Goal: Task Accomplishment & Management: Manage account settings

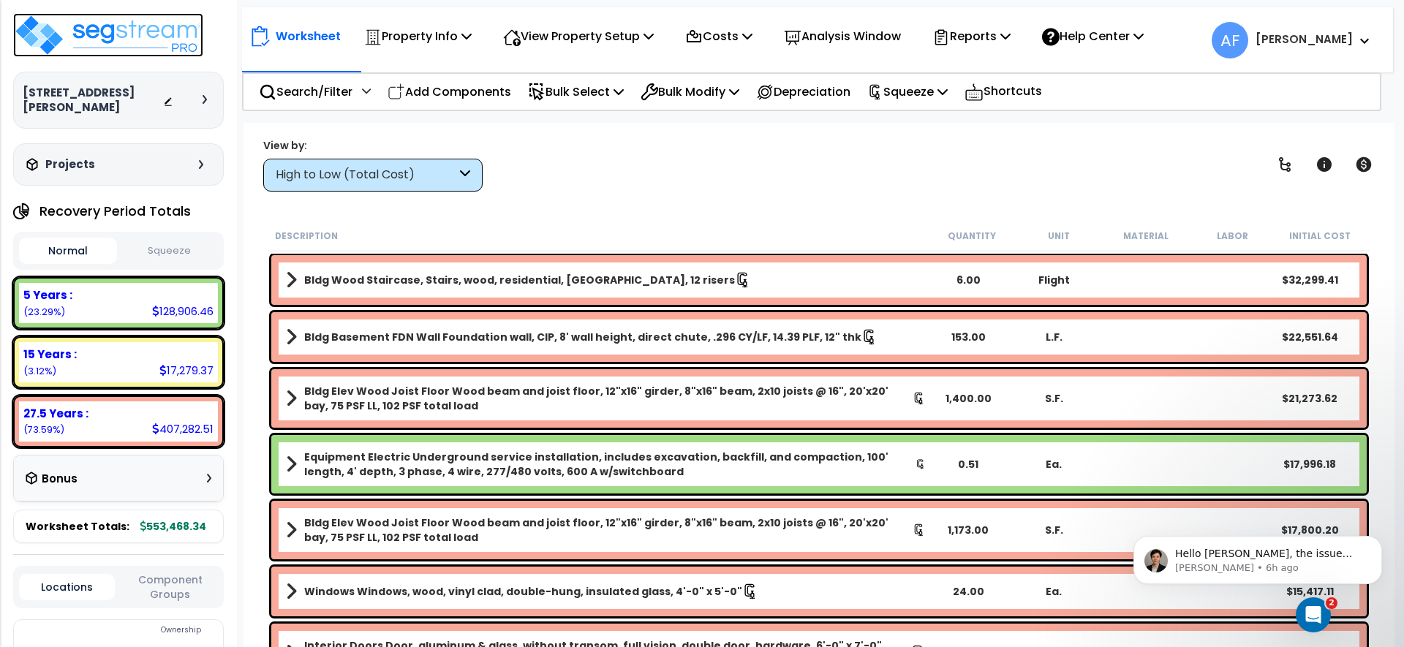
click at [126, 37] on img at bounding box center [108, 35] width 190 height 44
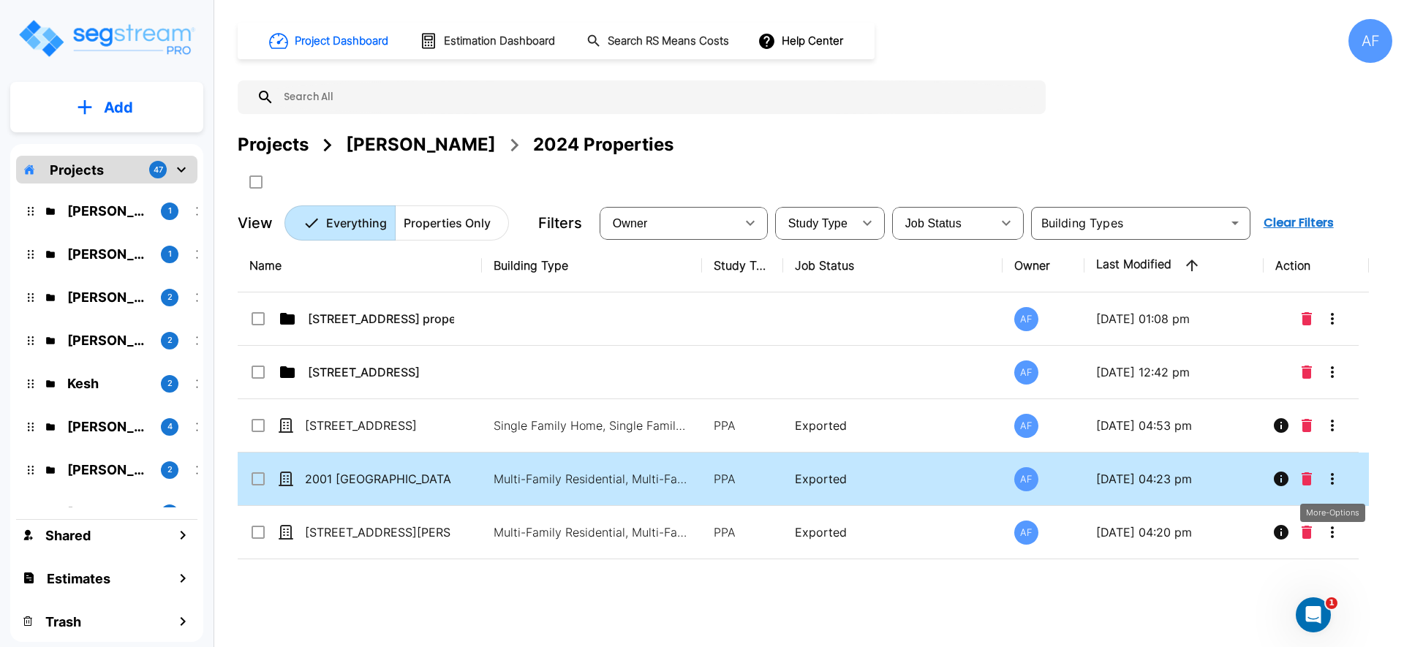
click at [1334, 477] on icon "More-Options" at bounding box center [1332, 479] width 18 height 18
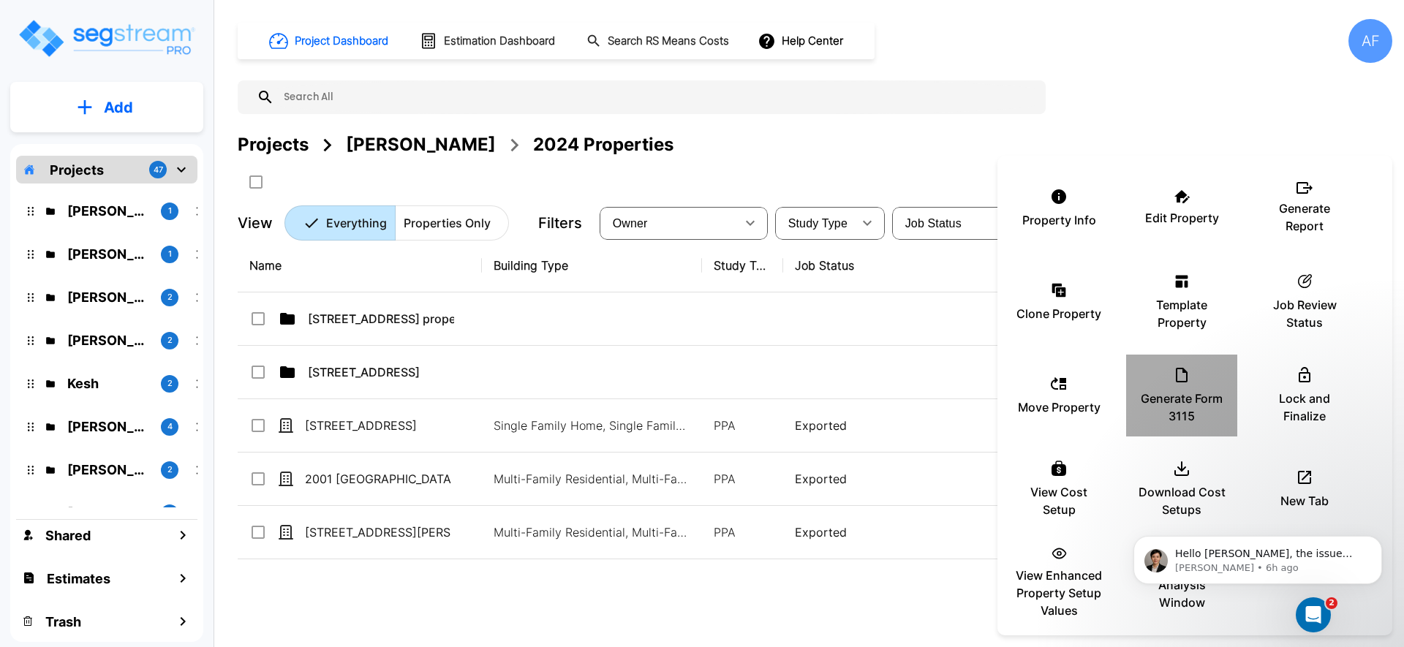
click at [1182, 371] on icon at bounding box center [1181, 375] width 12 height 15
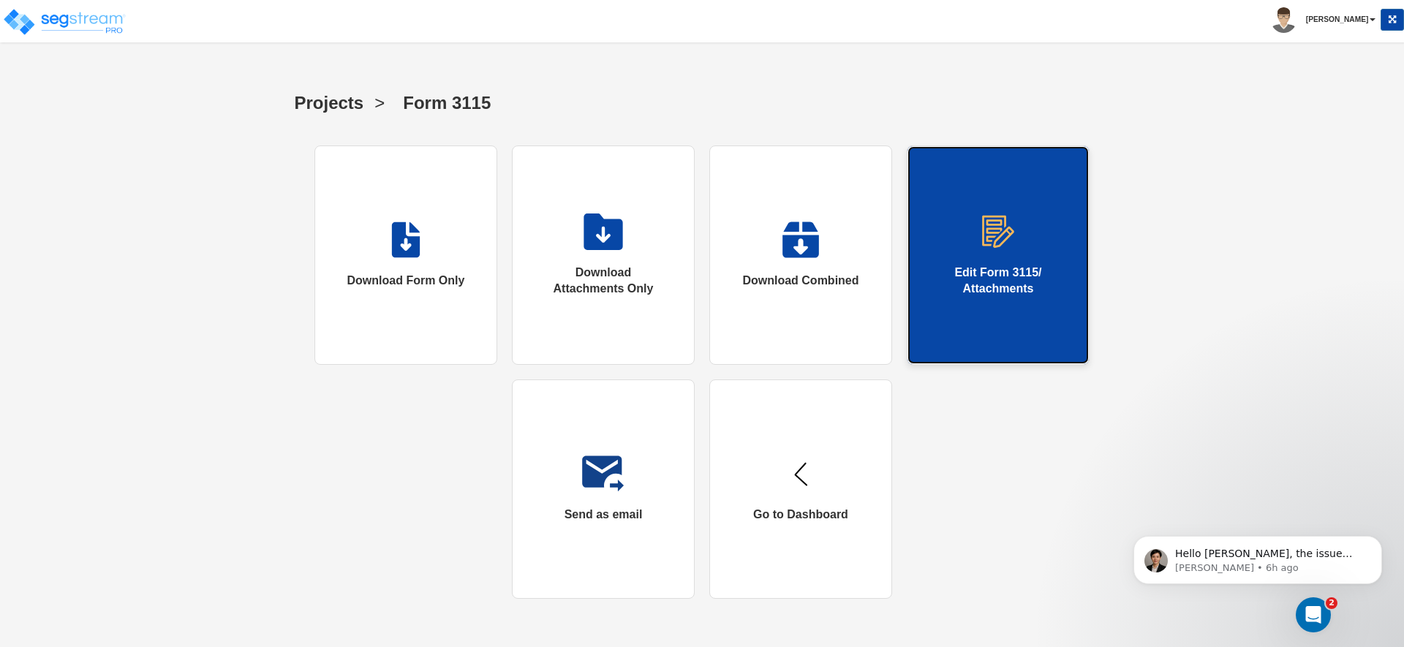
click at [974, 253] on link "Edit Form 3115/ Attachments" at bounding box center [997, 254] width 183 height 219
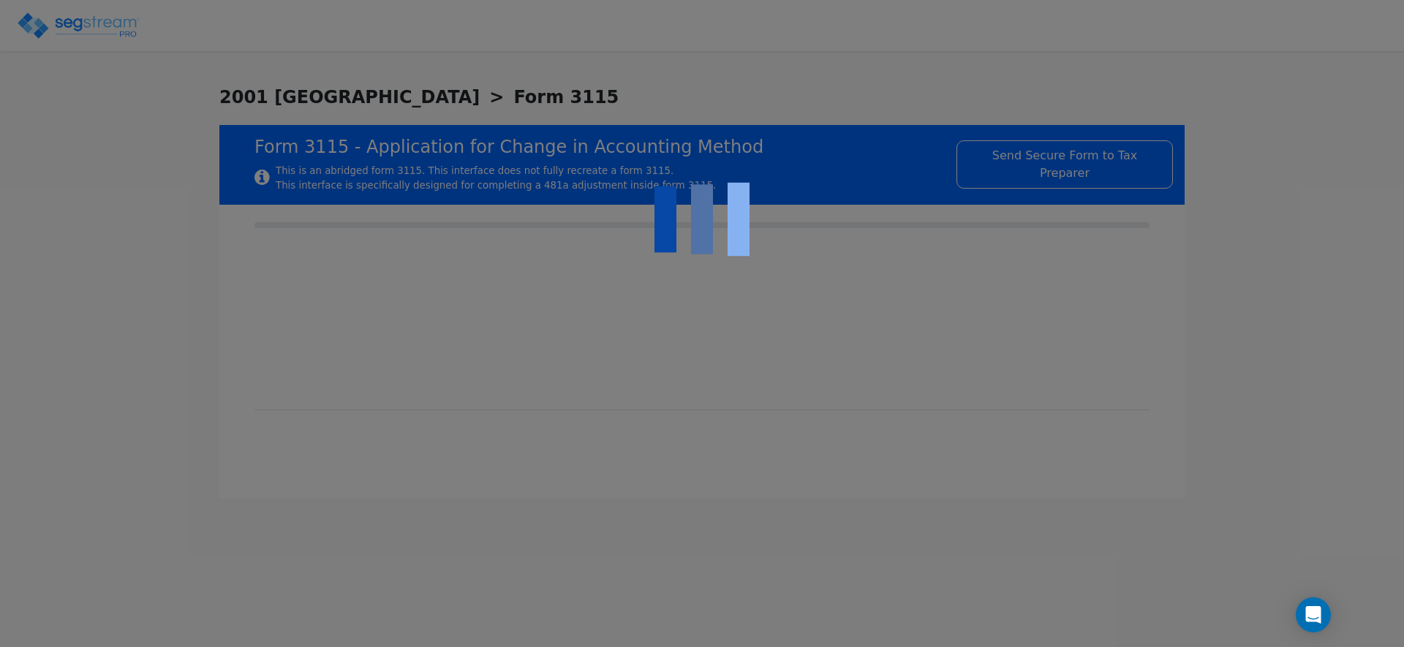
checkbox input "true"
type input "RENTAL REAL ESTATE"
type input "RESIDENTIAL"
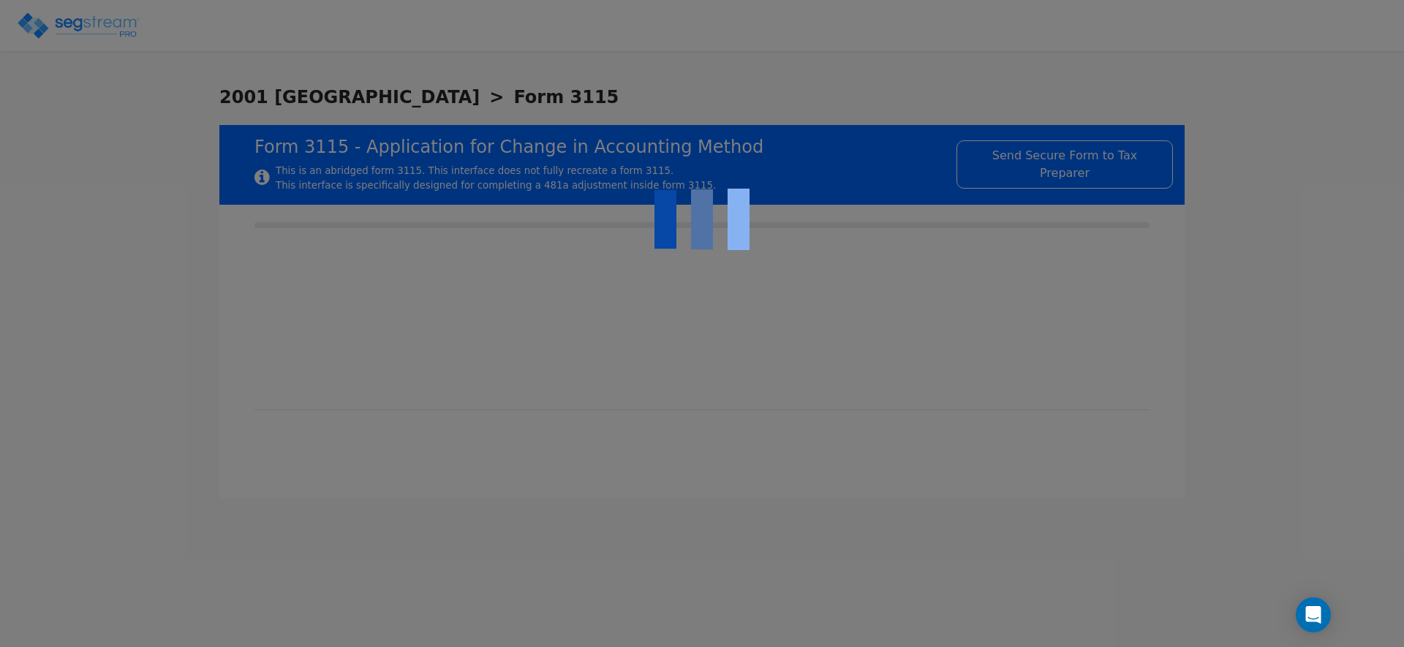
type input "2021"
type input "RENTAL"
type input "N/A"
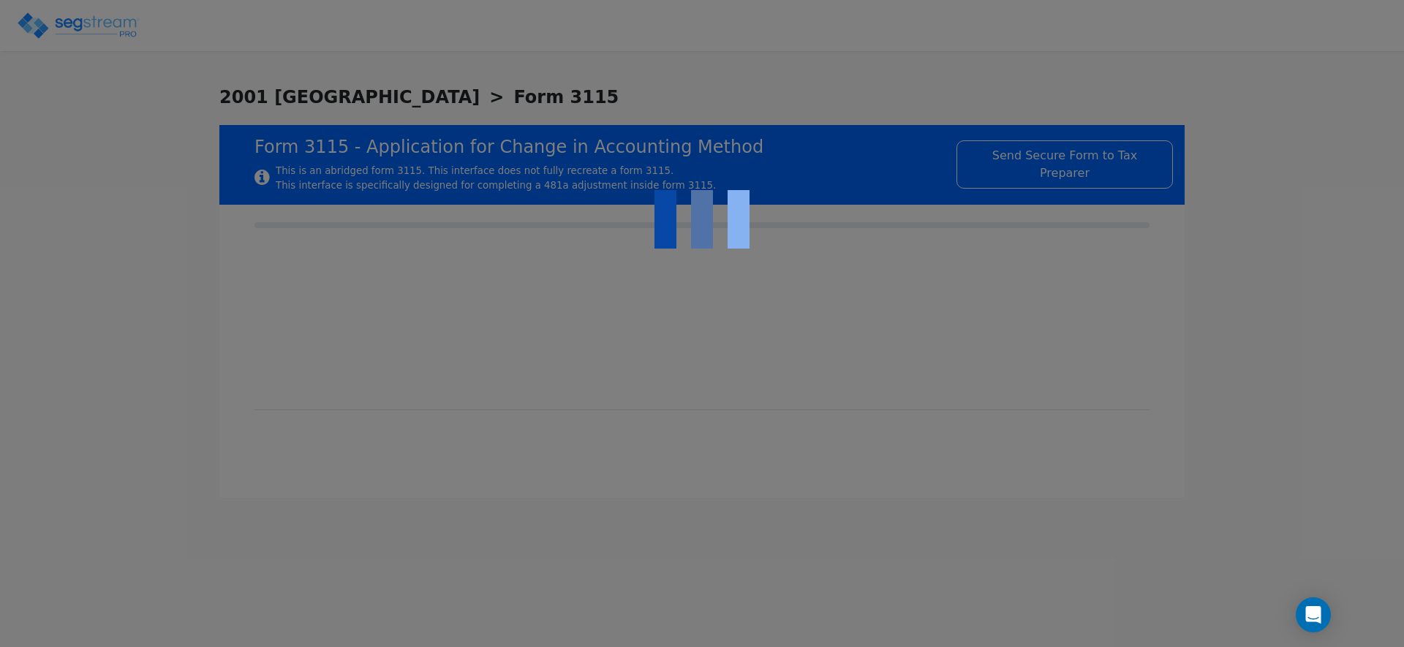
checkbox input "true"
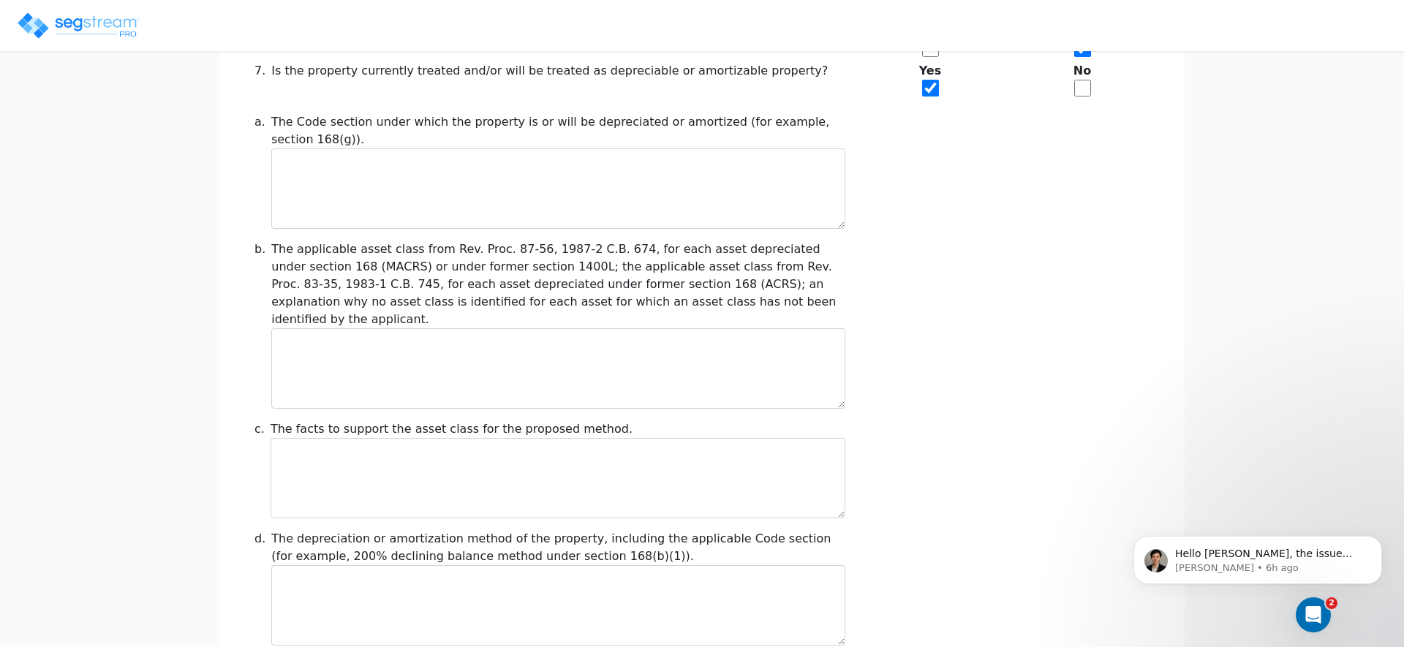
scroll to position [1660, 0]
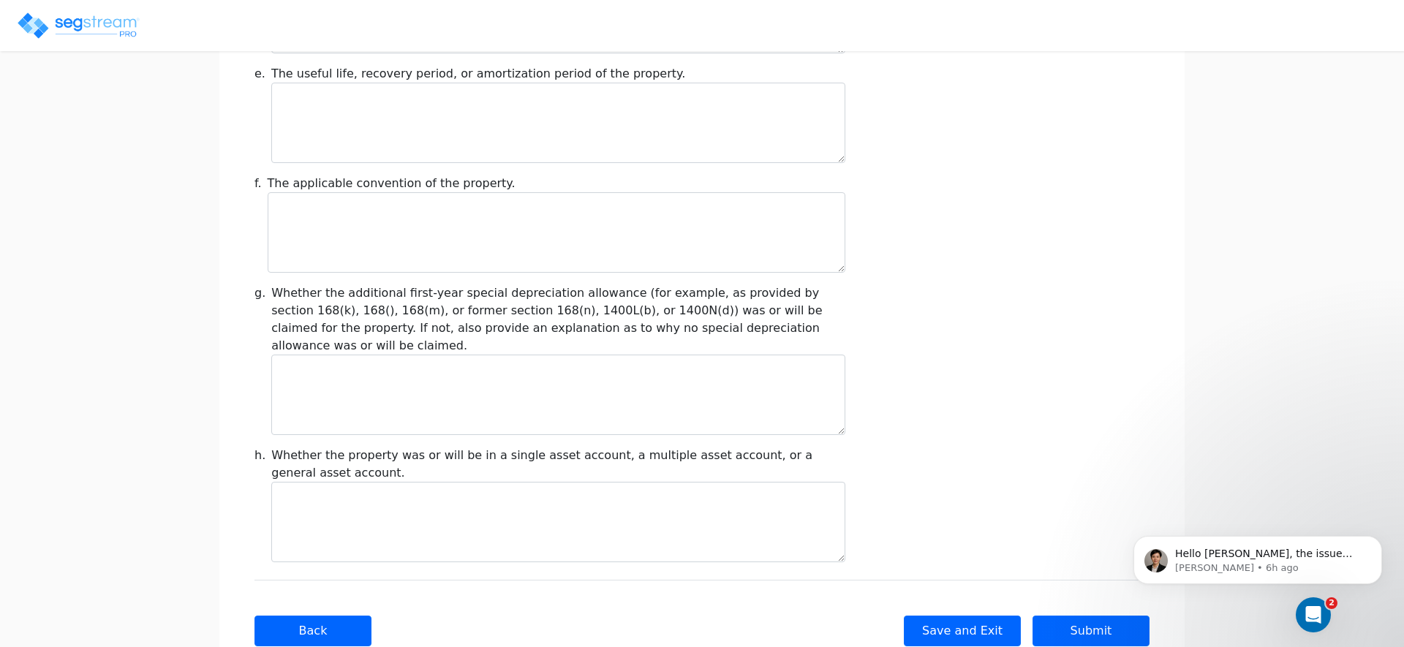
click at [1111, 586] on html "Hello Asher, the issue with the property address is reportedly fixed. Please do…" at bounding box center [1257, 556] width 292 height 102
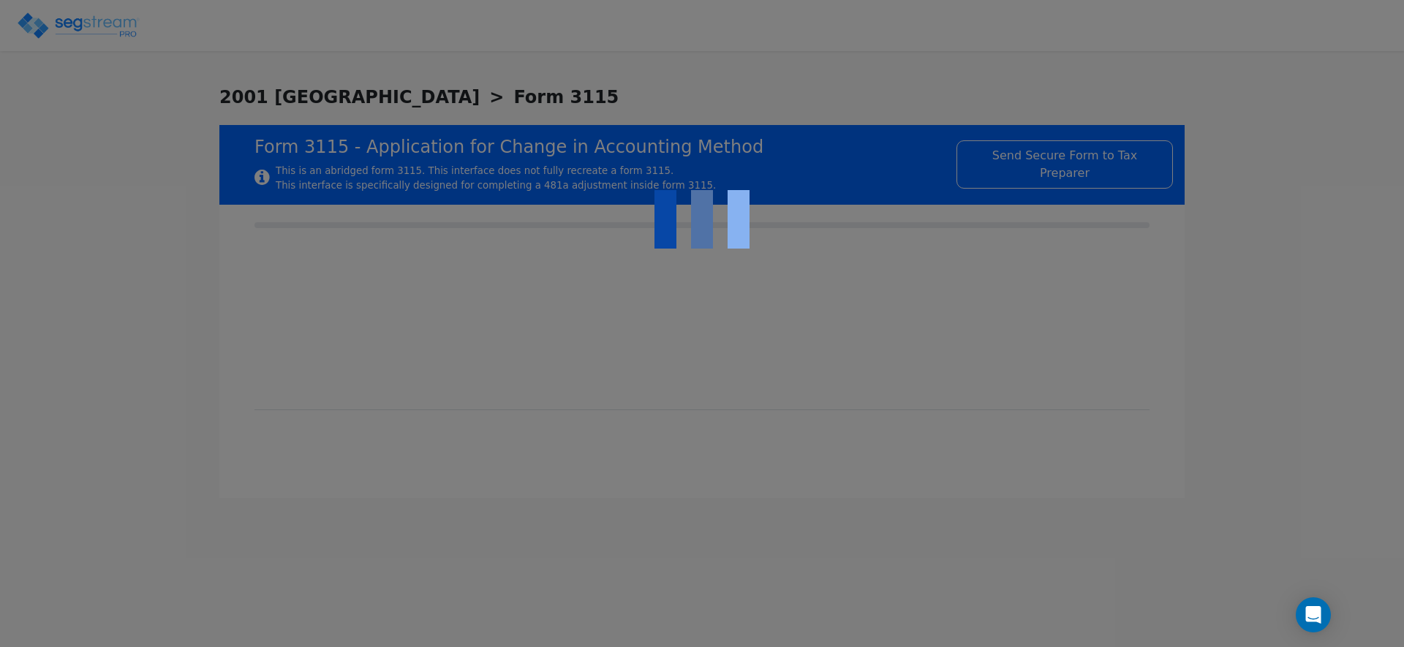
checkbox input "true"
type input "RENTAL REAL ESTATE"
type input "RESIDENTIAL"
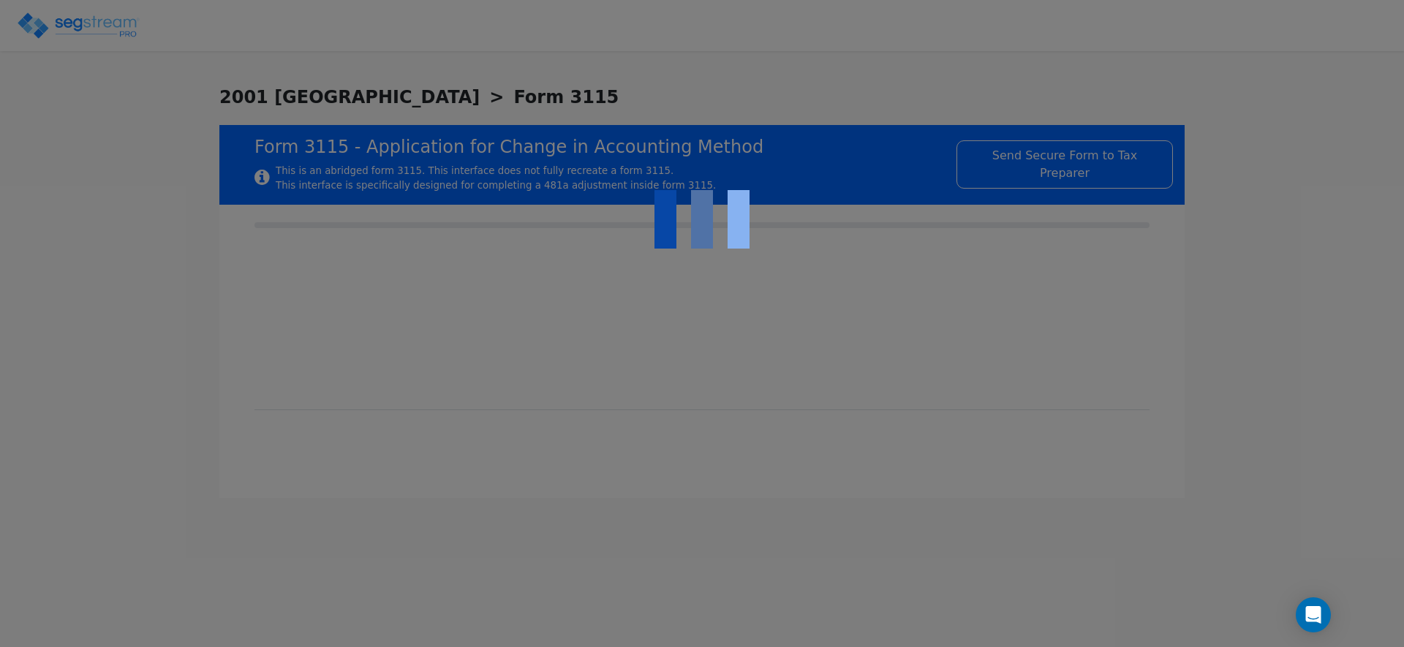
type input "2021"
type input "RENTAL"
type input "N/A"
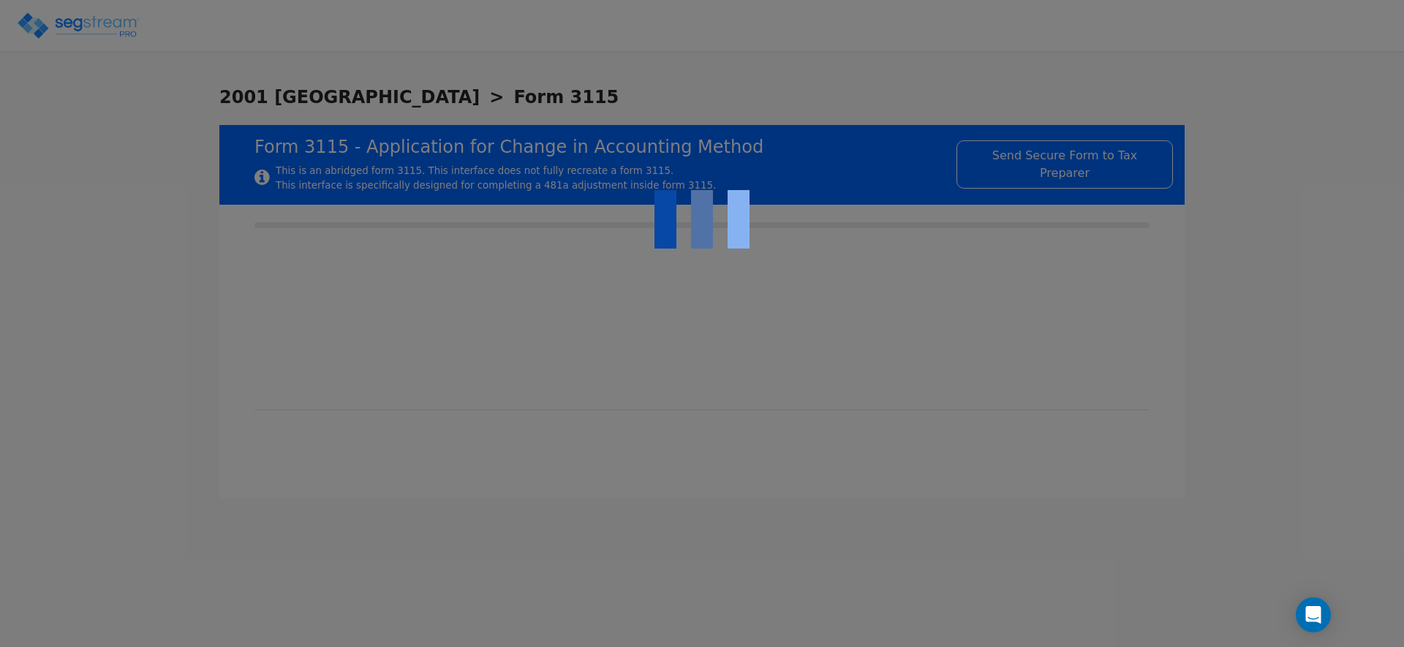
checkbox input "true"
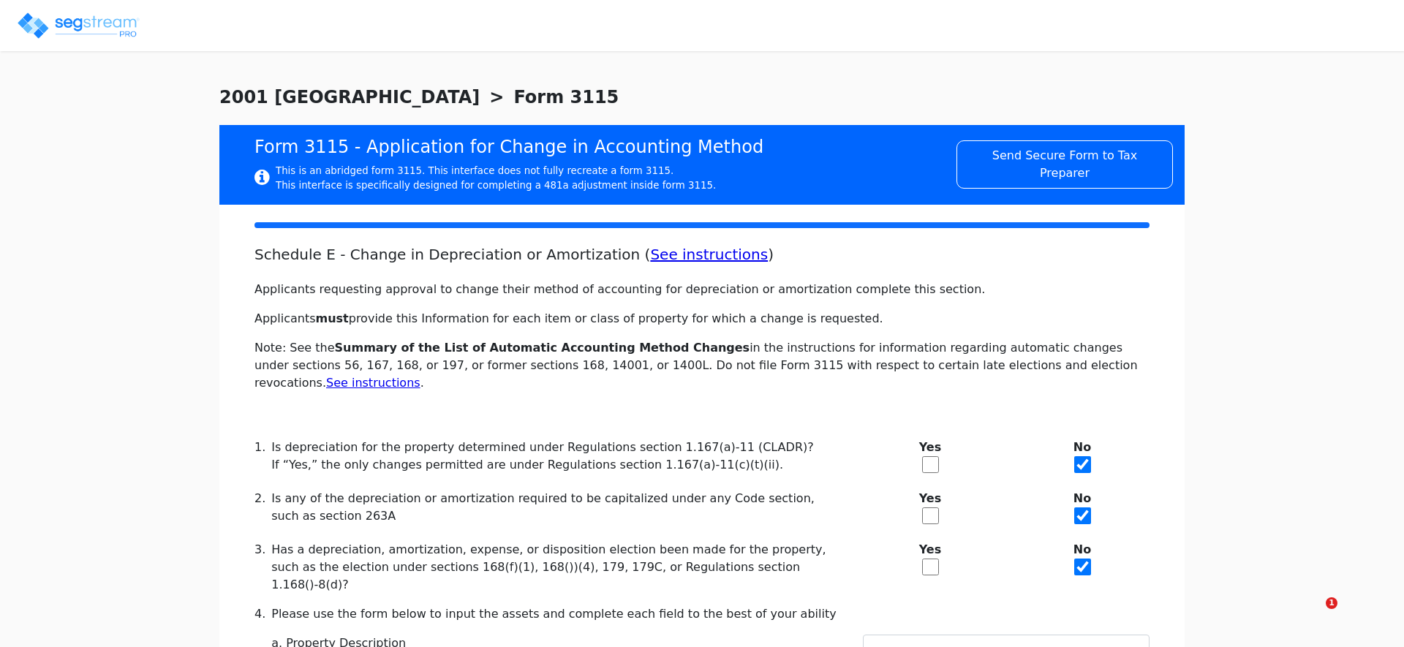
type input "RENTAL REAL ESTATE"
type input "RESIDENTIAL"
type input "2021"
type input "RENTAL"
type input "N/A"
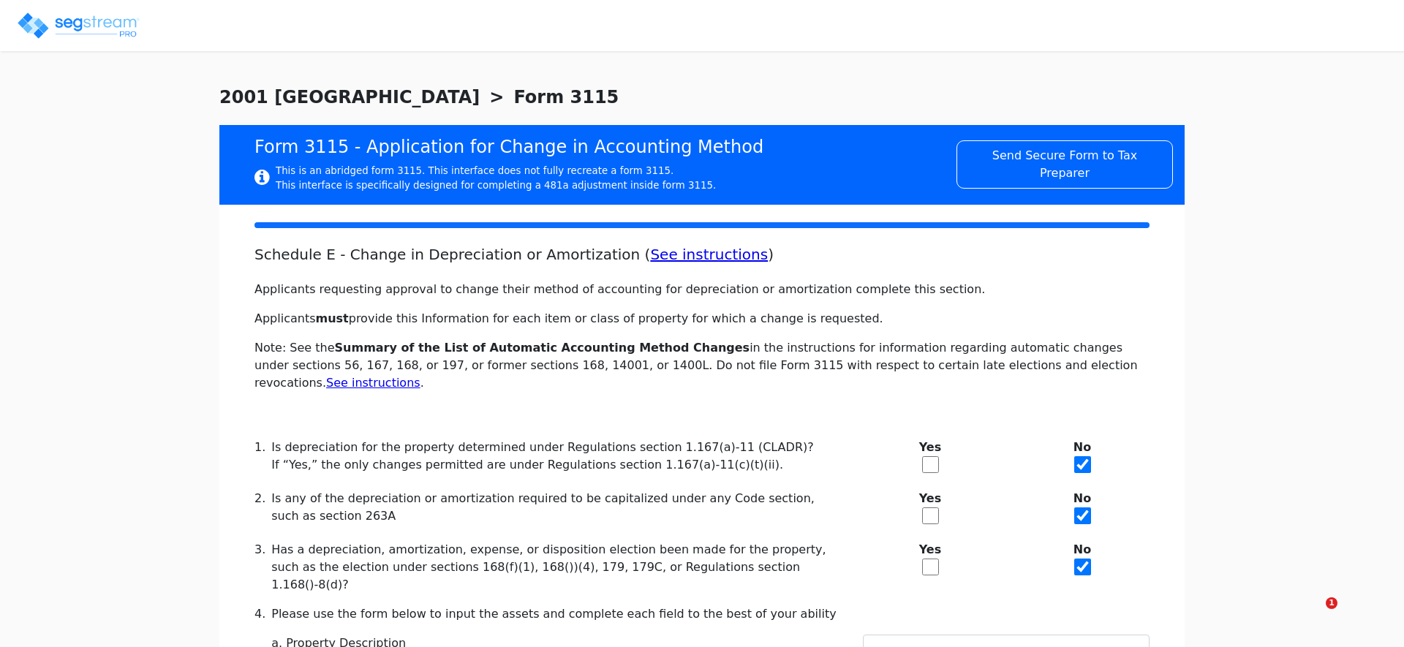
type input "N/A"
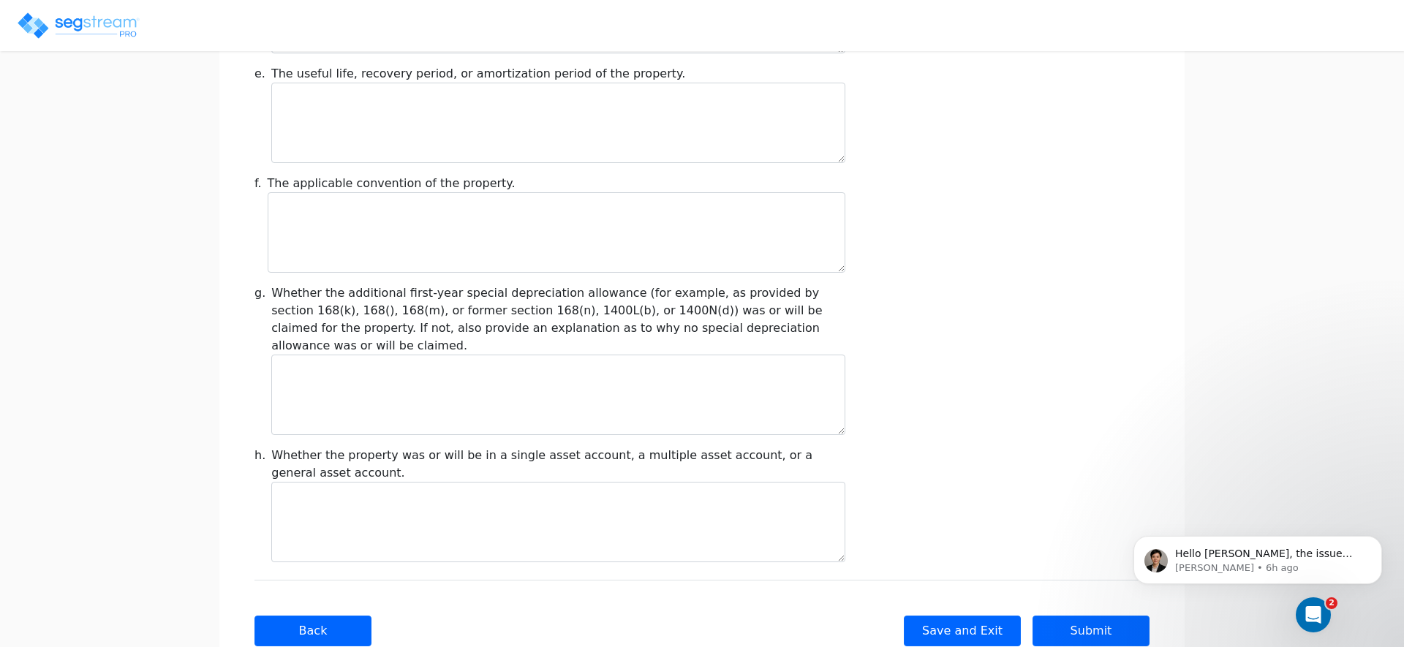
click at [1121, 584] on body "Hello [PERSON_NAME], the issue with the property address is reportedly fixed. P…" at bounding box center [1257, 556] width 281 height 91
click at [1379, 541] on icon "Dismiss notification" at bounding box center [1376, 539] width 5 height 5
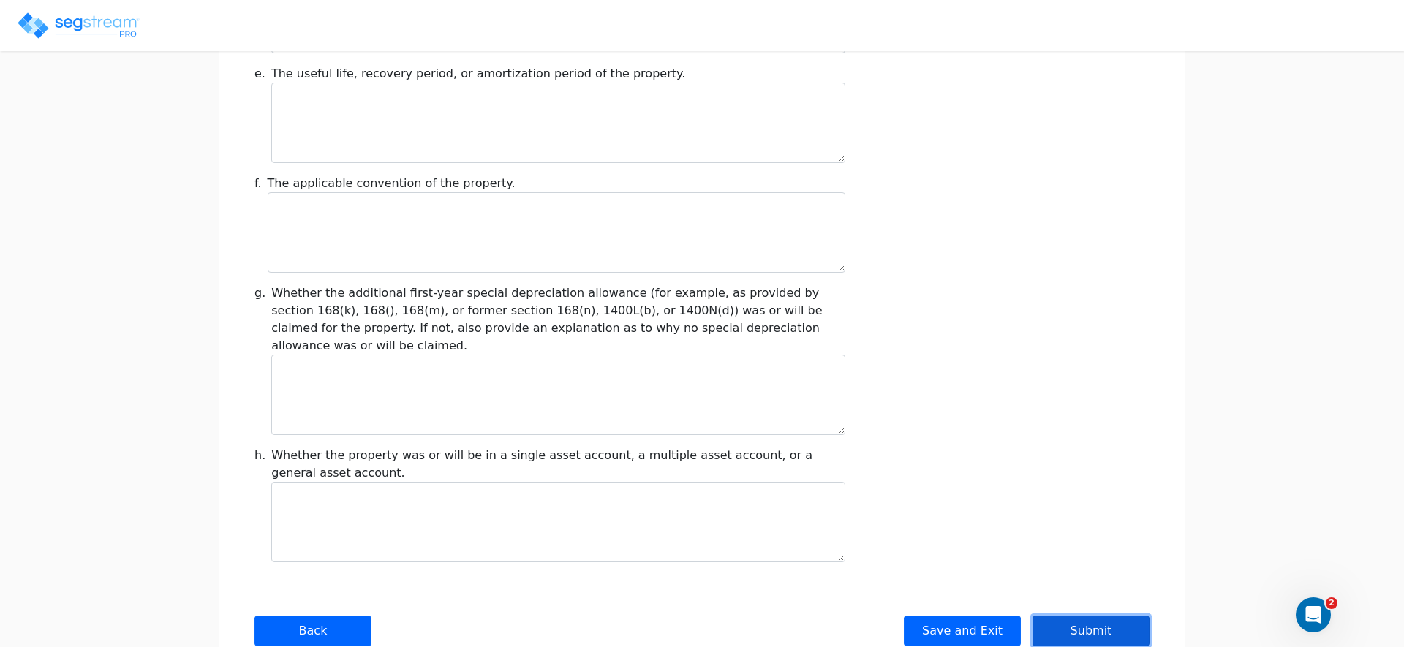
click at [1114, 616] on button "Submit" at bounding box center [1090, 631] width 117 height 31
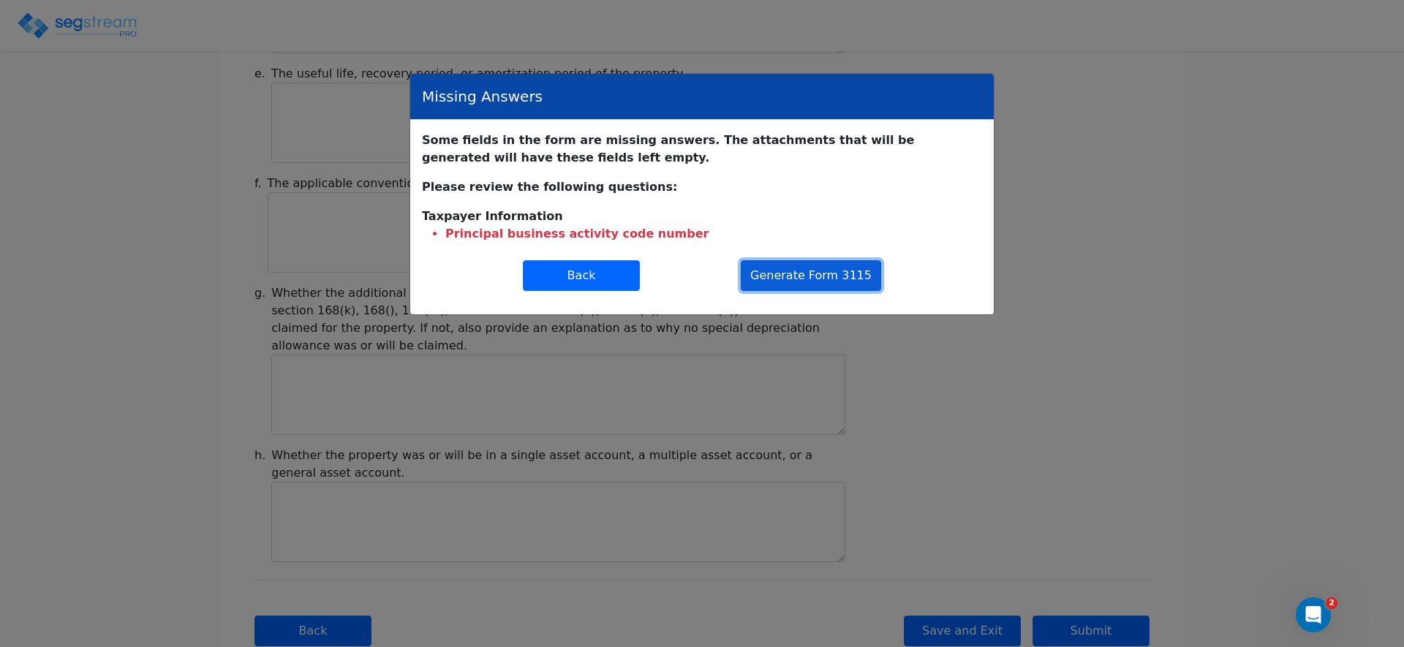
click at [795, 273] on button "Generate Form 3115" at bounding box center [811, 275] width 140 height 31
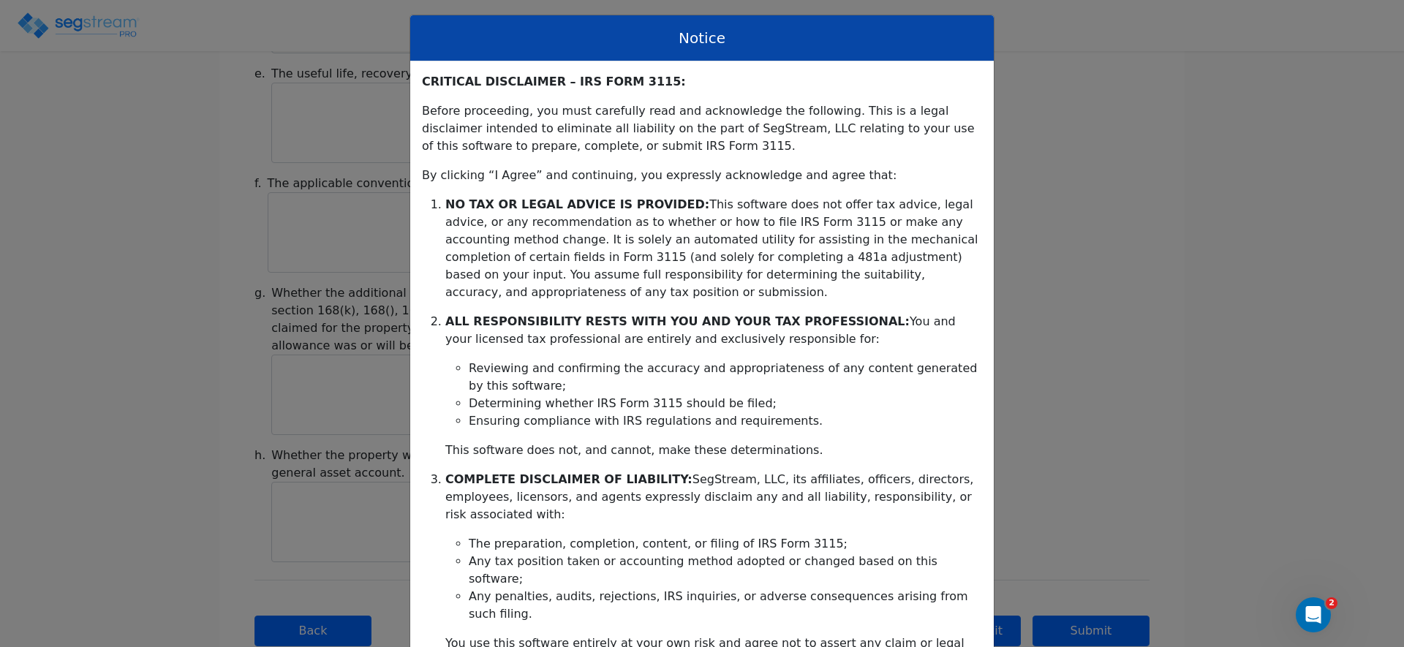
scroll to position [291, 0]
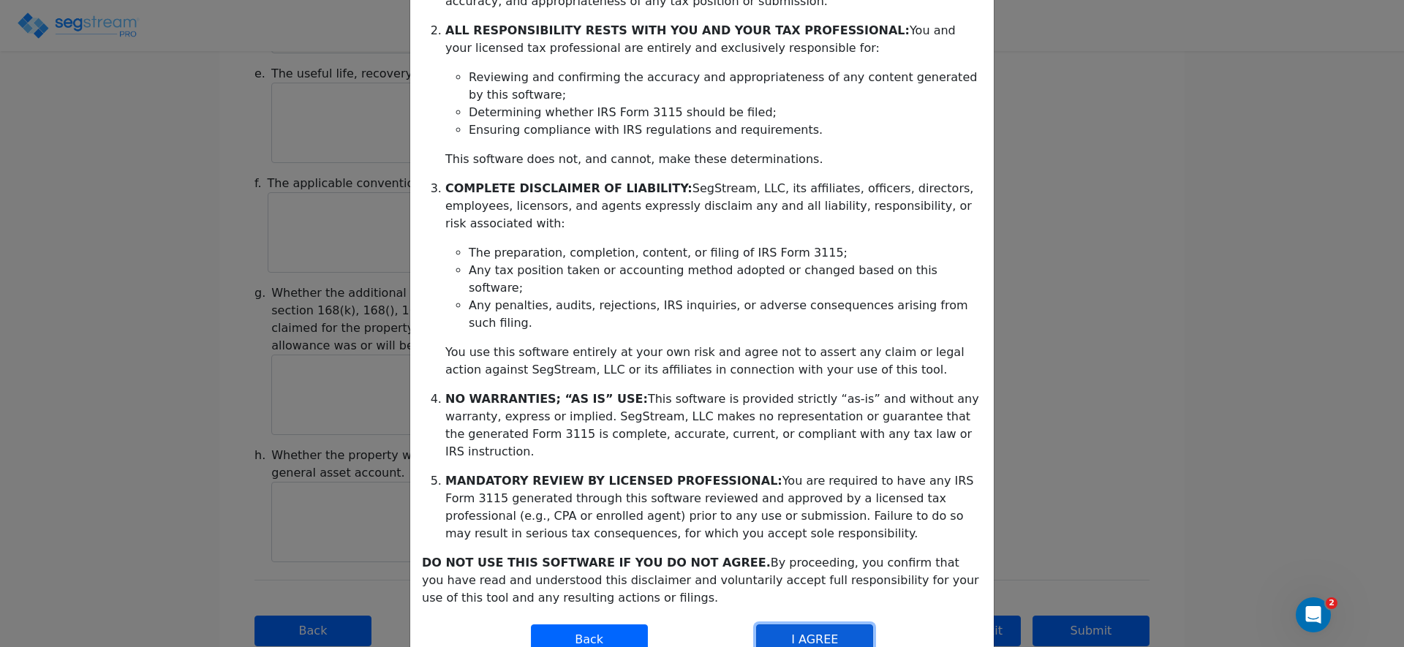
click at [814, 624] on button "I AGREE" at bounding box center [814, 639] width 117 height 31
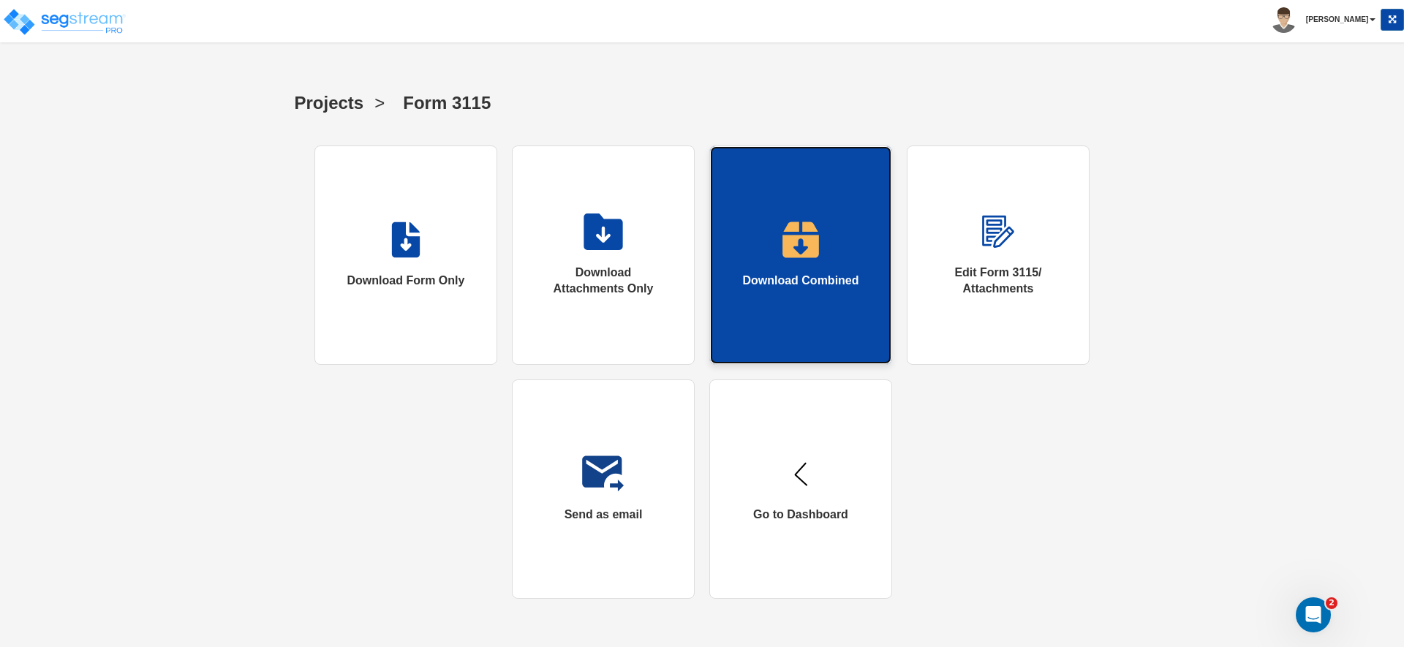
click at [799, 283] on div "Download Combined" at bounding box center [800, 281] width 116 height 17
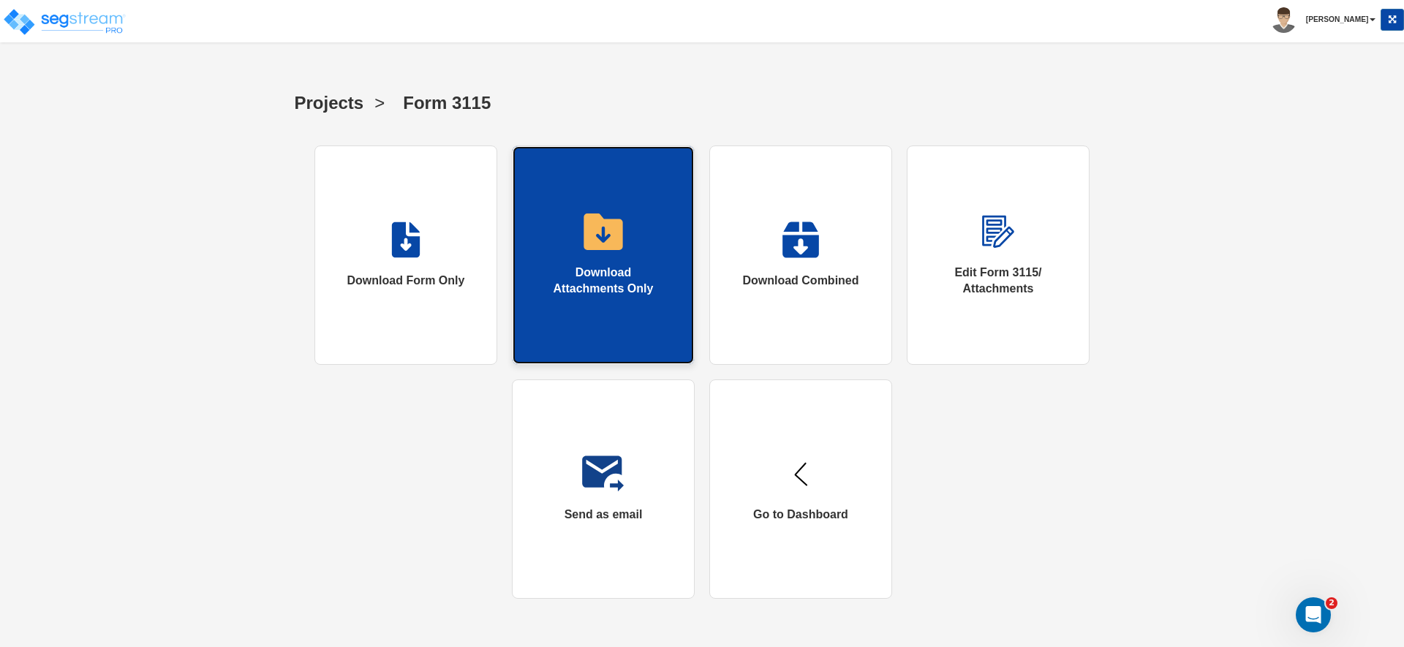
click at [606, 298] on div "Download Attachments Only" at bounding box center [603, 282] width 123 height 34
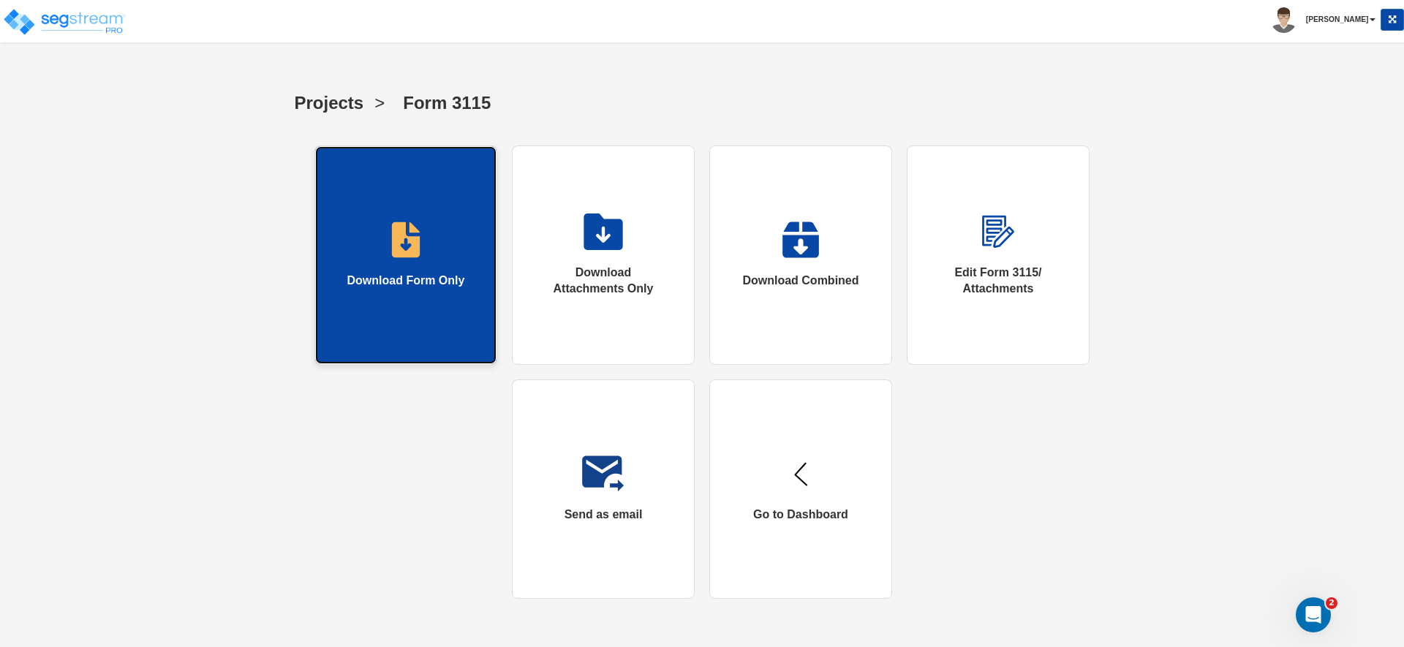
click at [423, 258] on link "Download Form Only" at bounding box center [405, 254] width 183 height 219
click at [429, 213] on link "Download Form Only" at bounding box center [405, 254] width 183 height 219
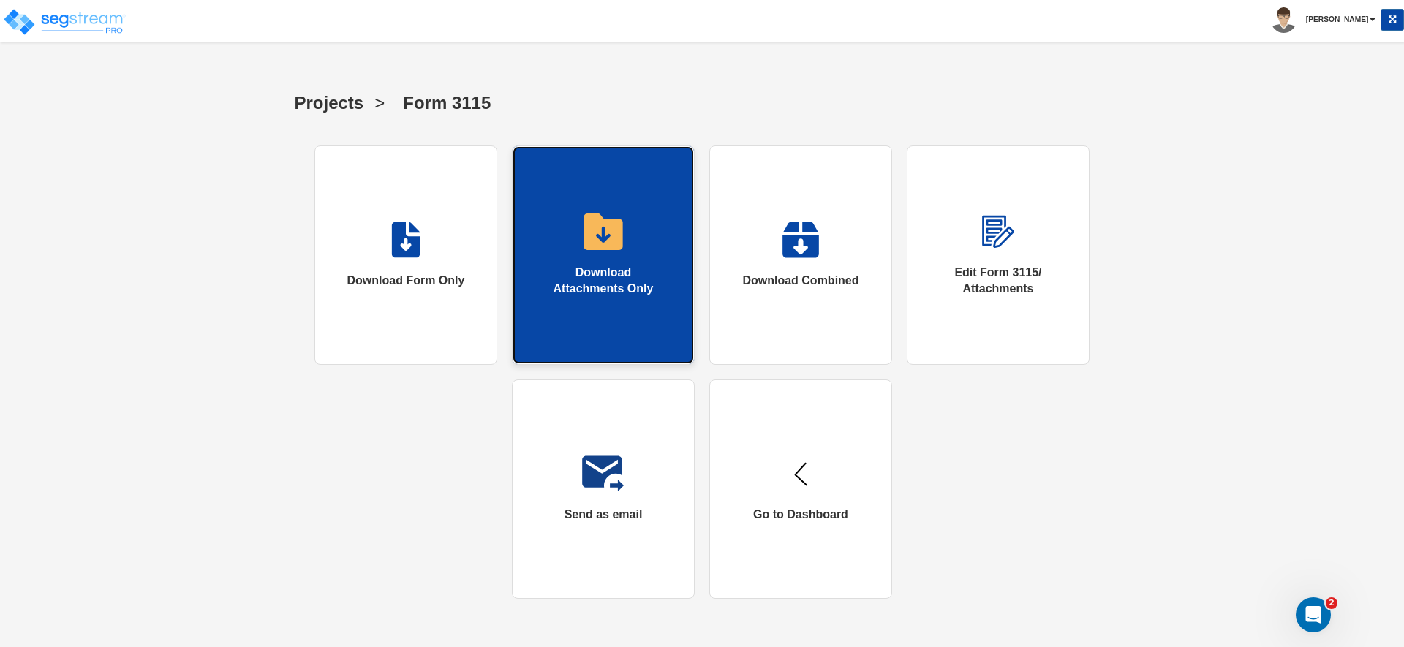
click at [548, 228] on link "Download Attachments Only" at bounding box center [603, 254] width 183 height 219
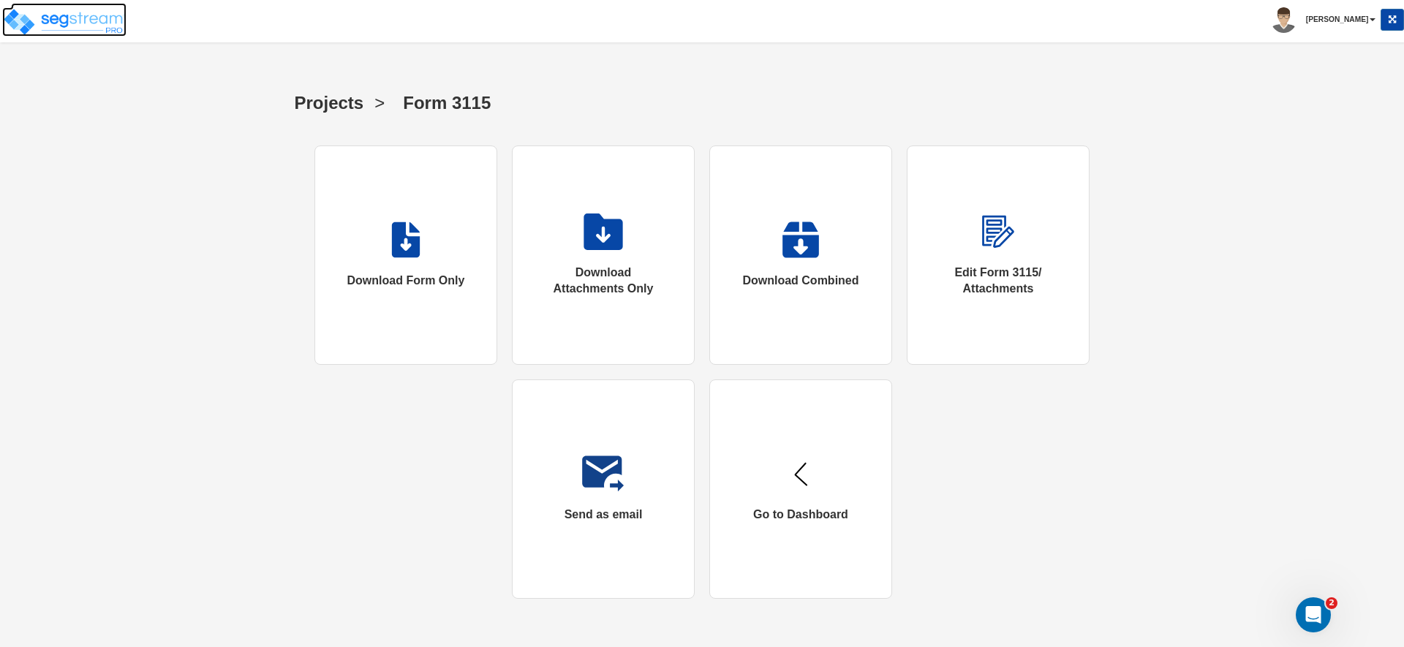
click at [88, 34] on img at bounding box center [64, 21] width 124 height 29
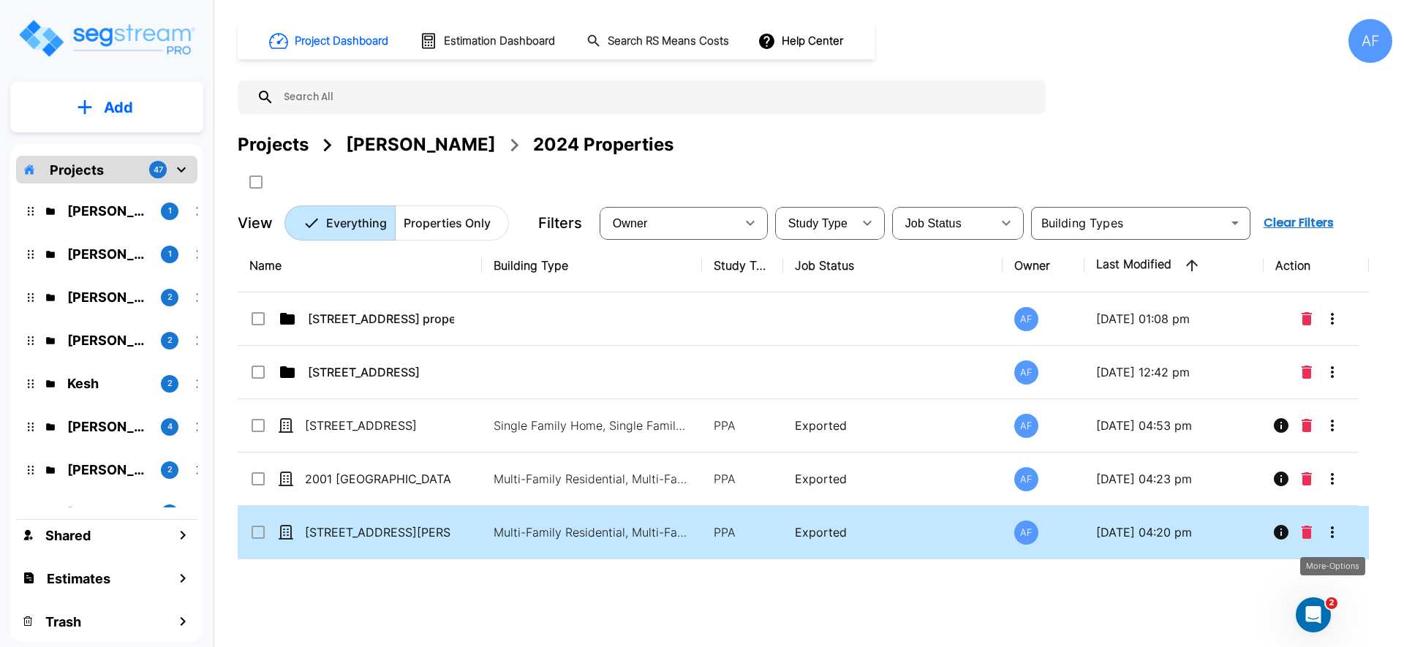
click at [1331, 537] on icon "More-Options" at bounding box center [1331, 532] width 3 height 12
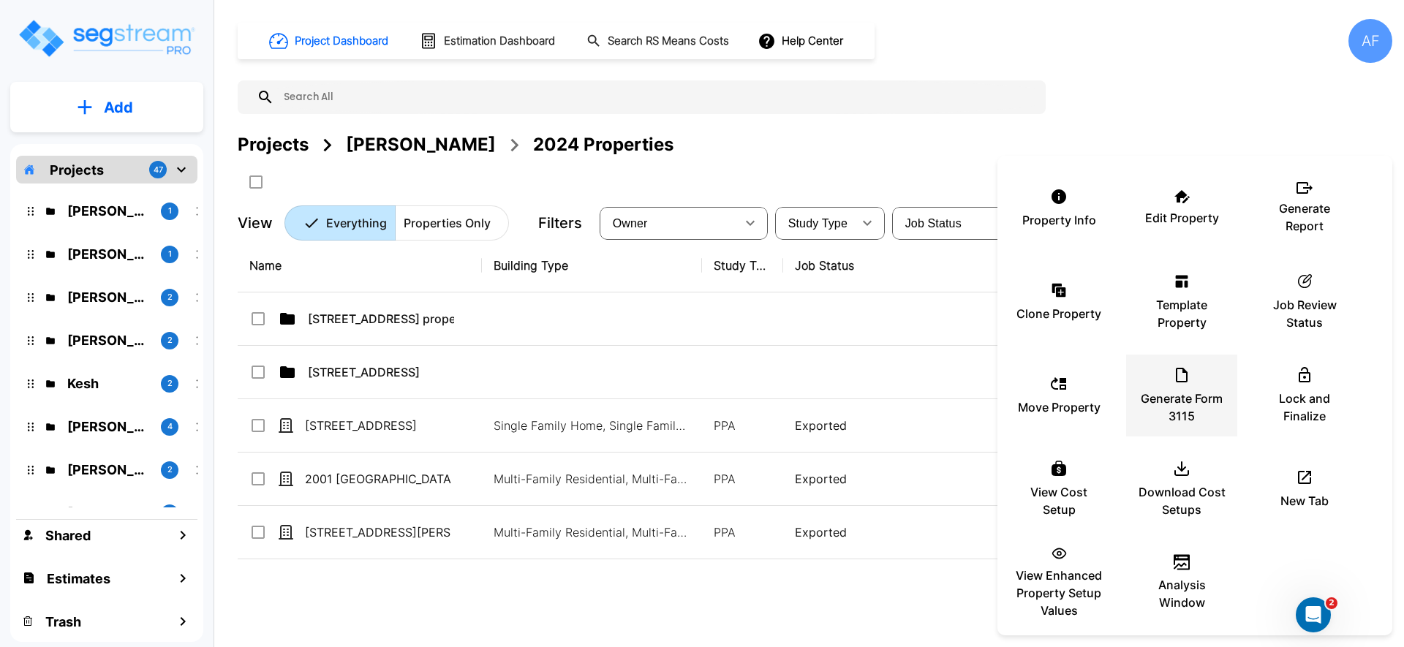
click at [1197, 375] on div "Generate Form 3115" at bounding box center [1181, 395] width 88 height 73
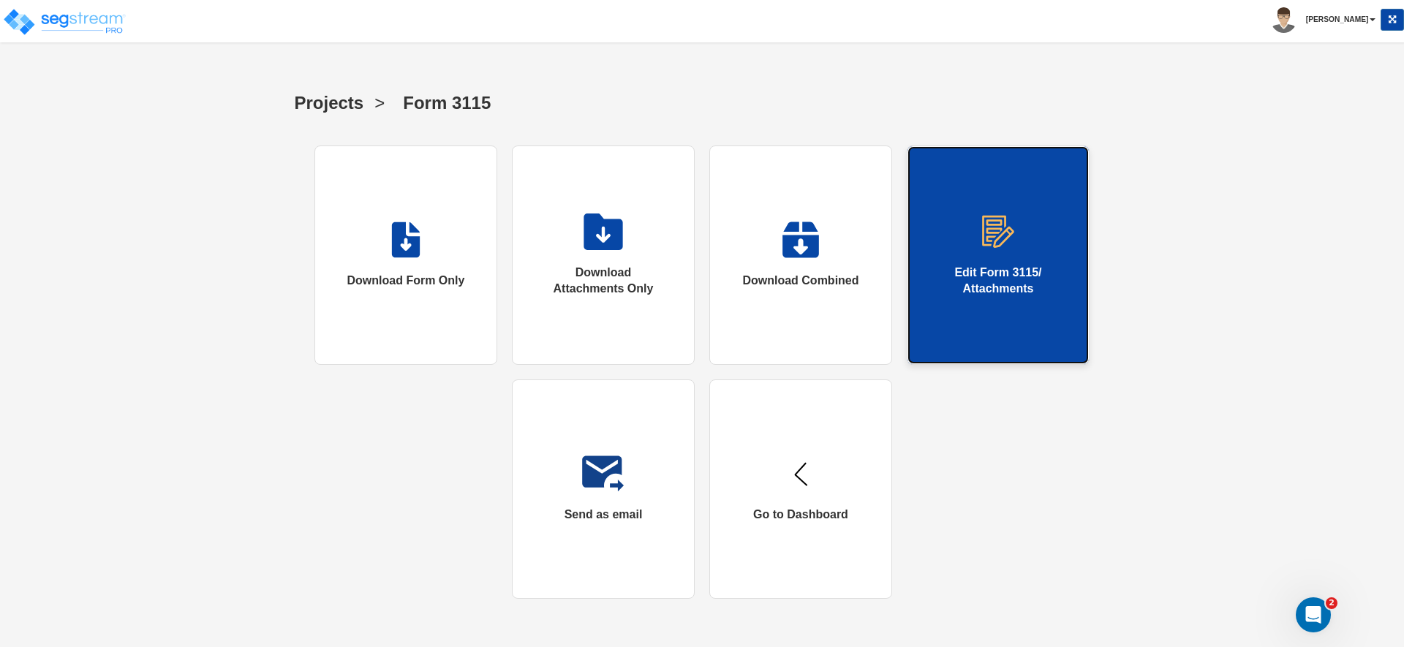
click at [1024, 255] on link "Edit Form 3115/ Attachments" at bounding box center [997, 254] width 183 height 219
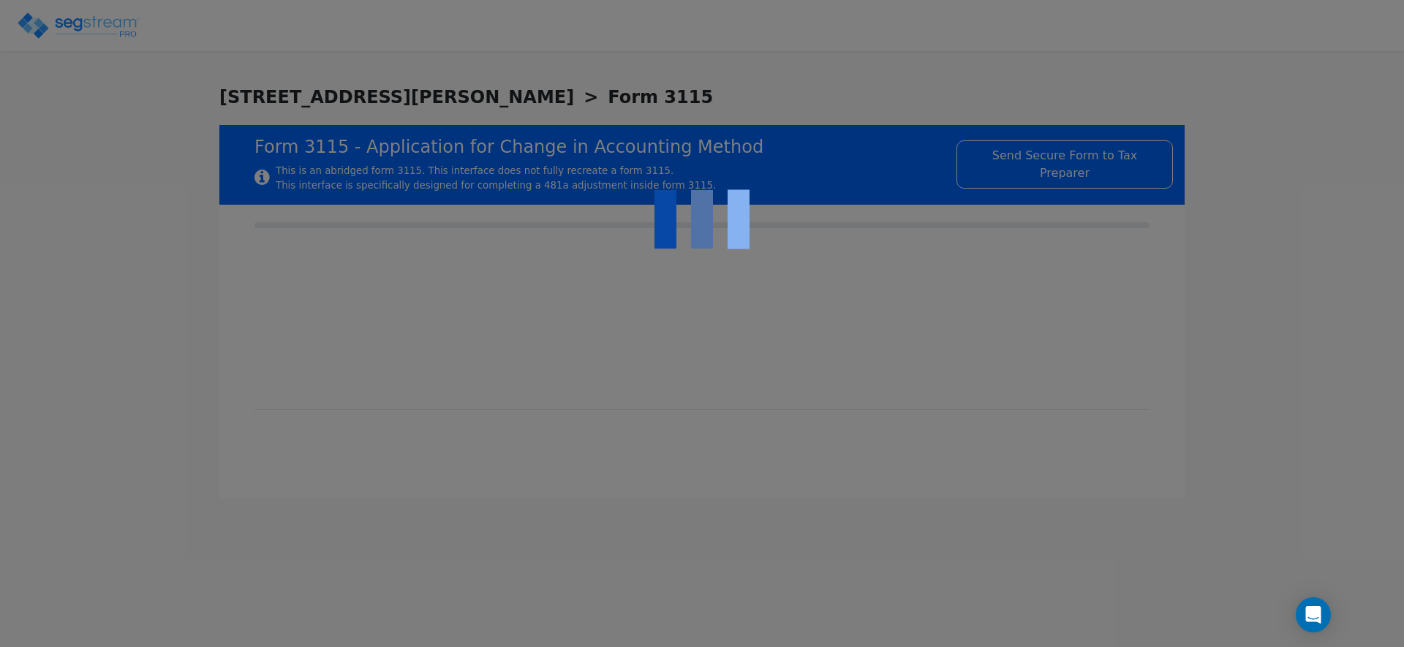
checkbox input "true"
type input "RENTAL REAL ESTATE"
type input "RESIDENTIAL"
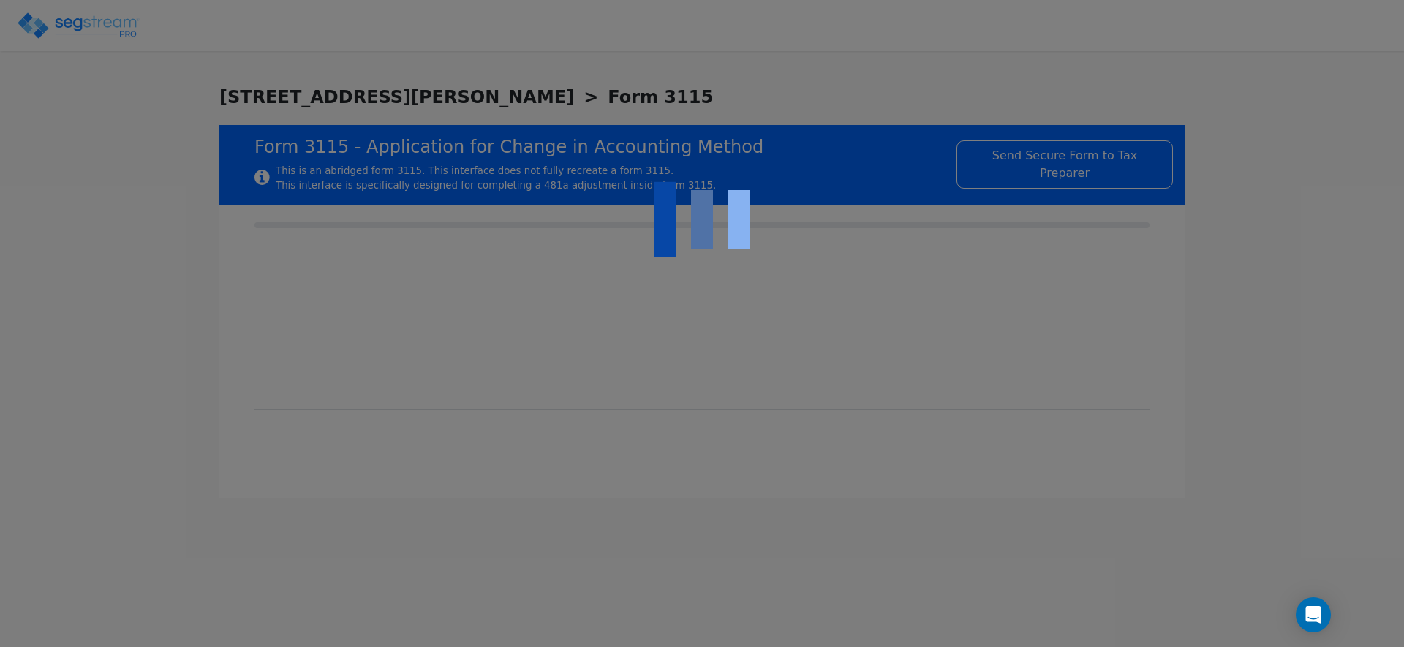
type input "2021"
type input "RENTAL"
type input "N/A"
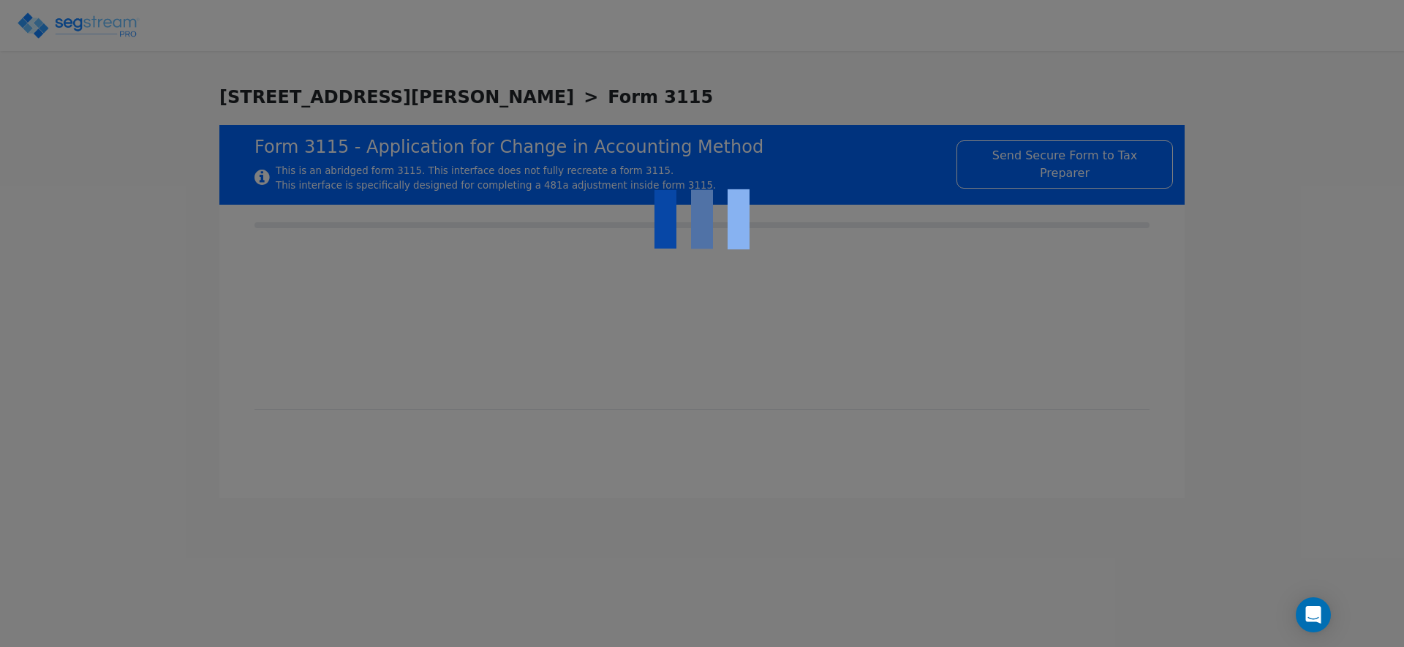
checkbox input "true"
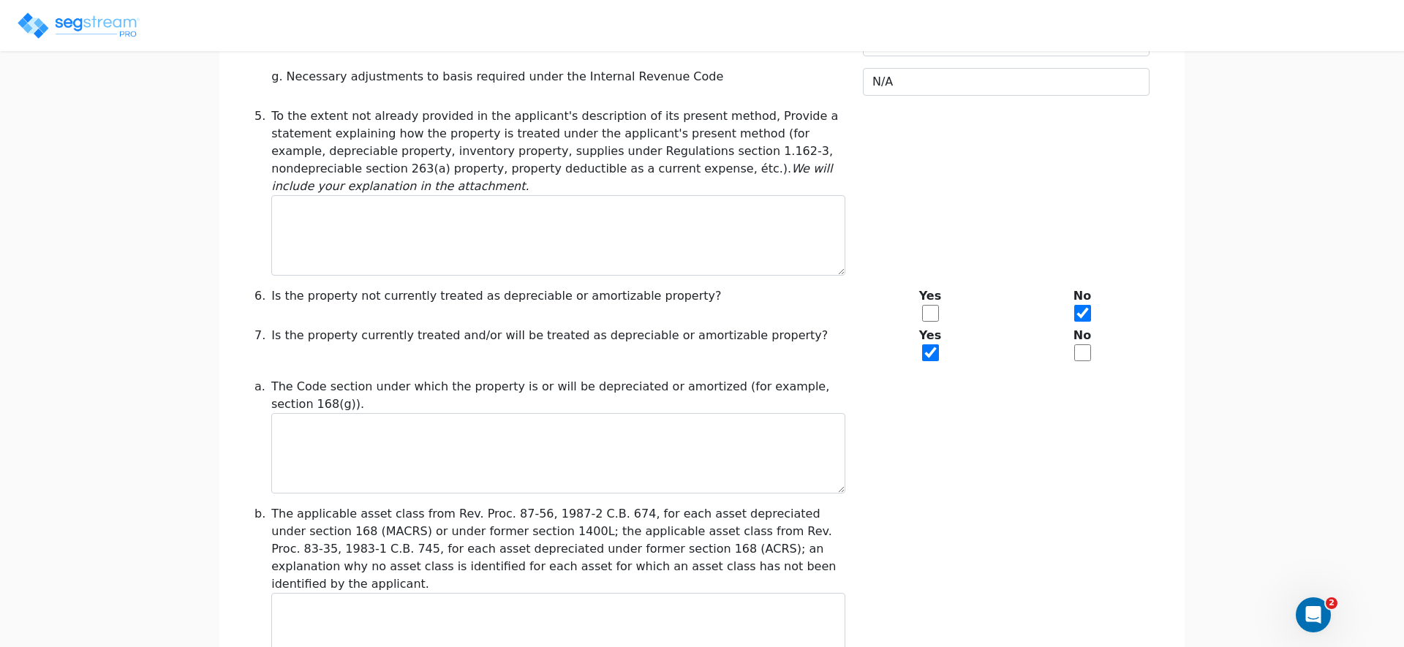
scroll to position [1660, 0]
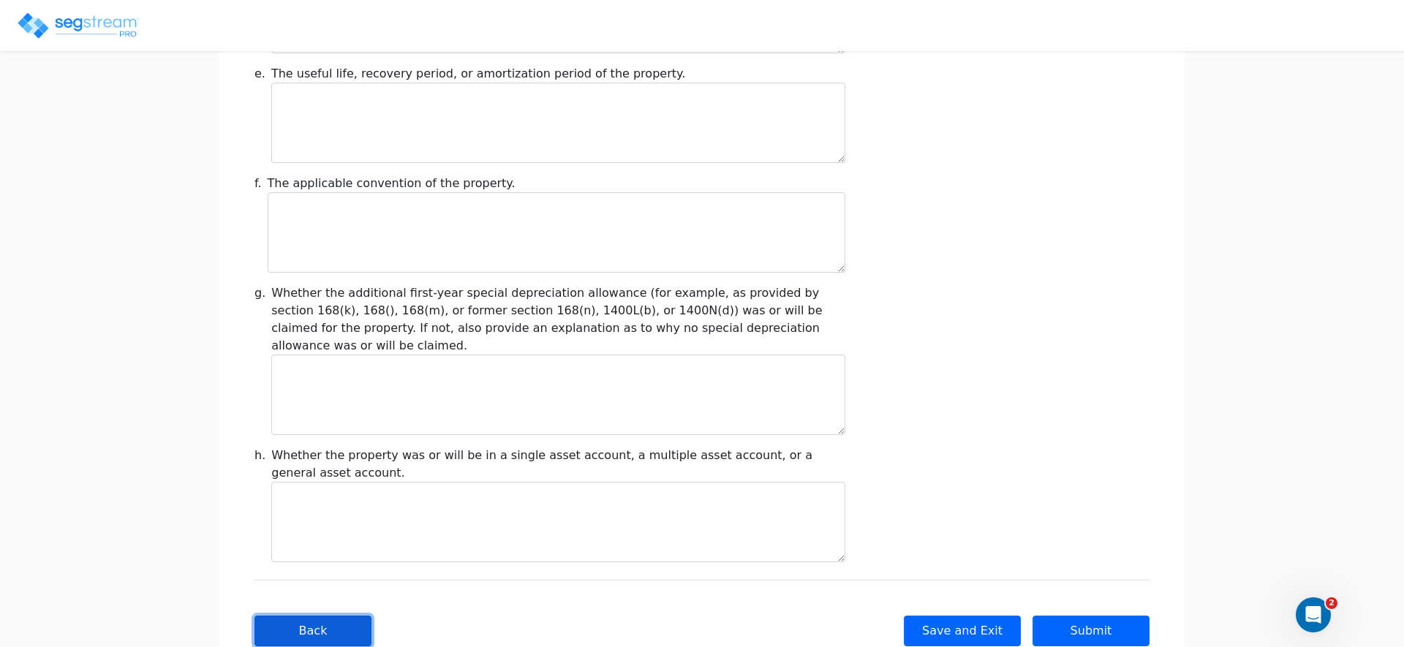
click at [345, 616] on button "Back" at bounding box center [312, 631] width 117 height 31
type input "-213,825.61"
checkbox input "true"
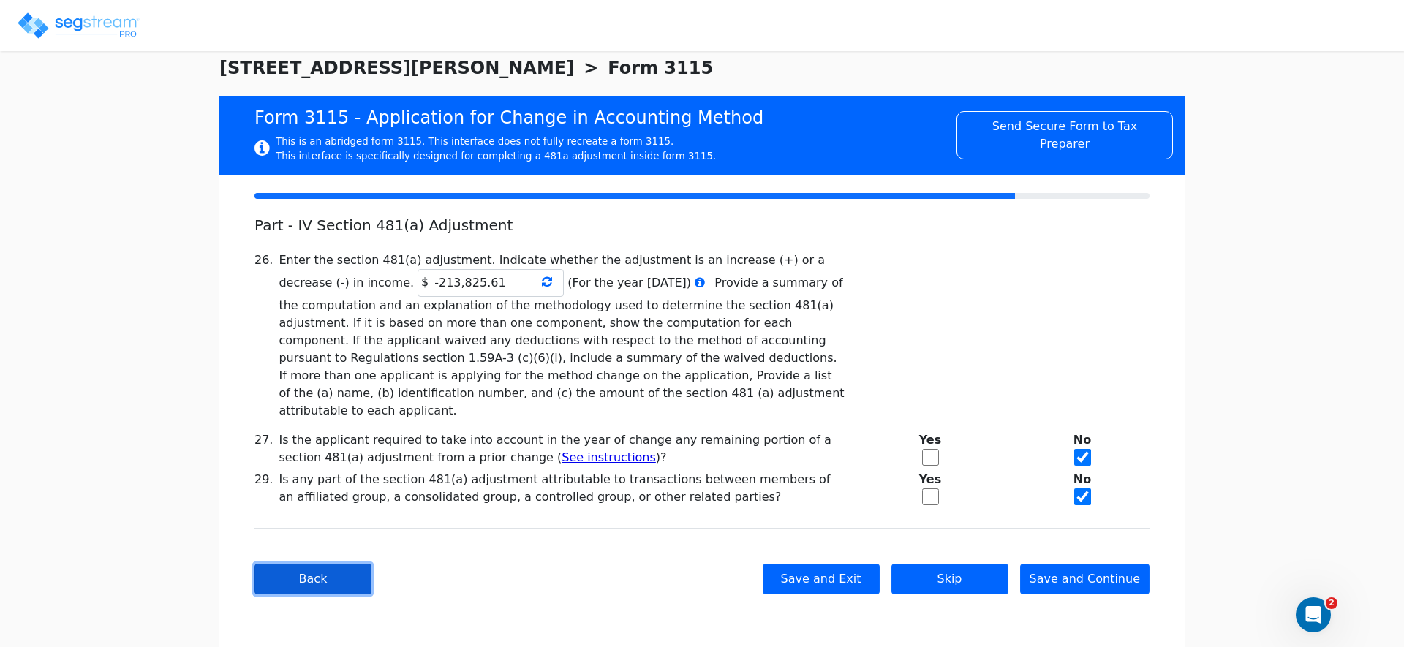
scroll to position [0, 0]
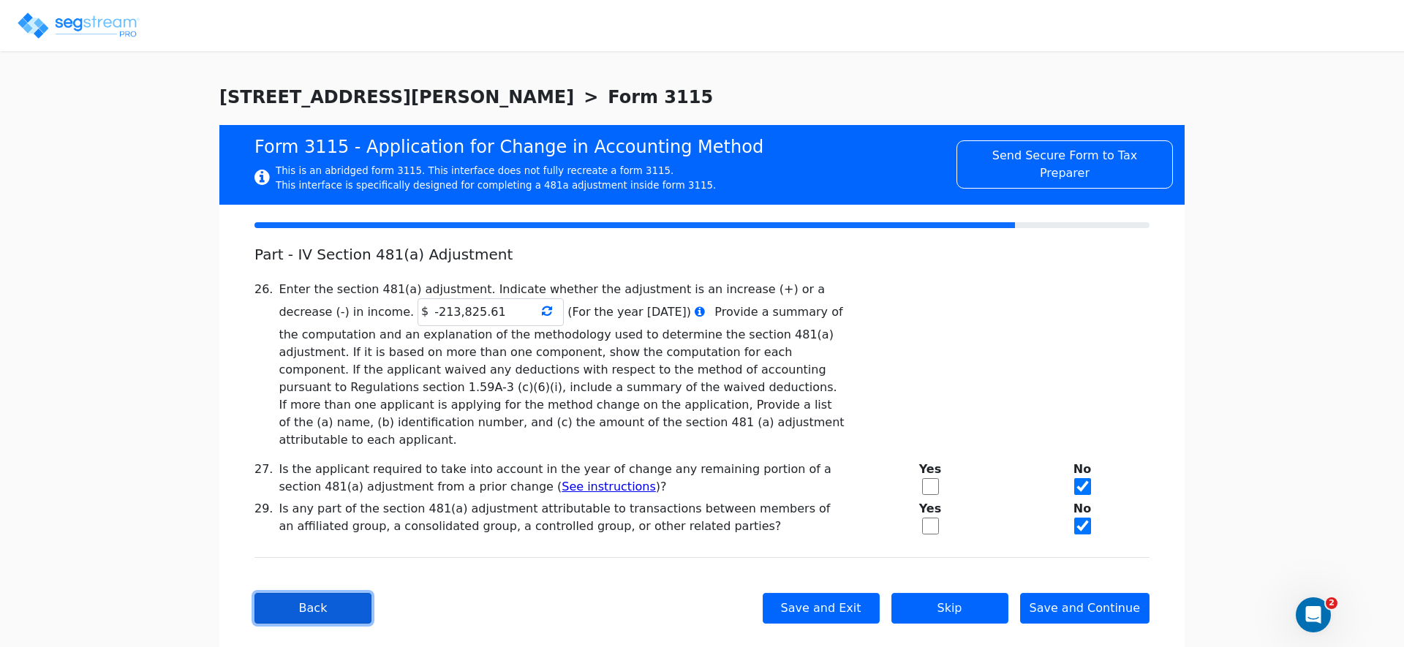
click at [347, 593] on button "Back" at bounding box center [312, 608] width 117 height 31
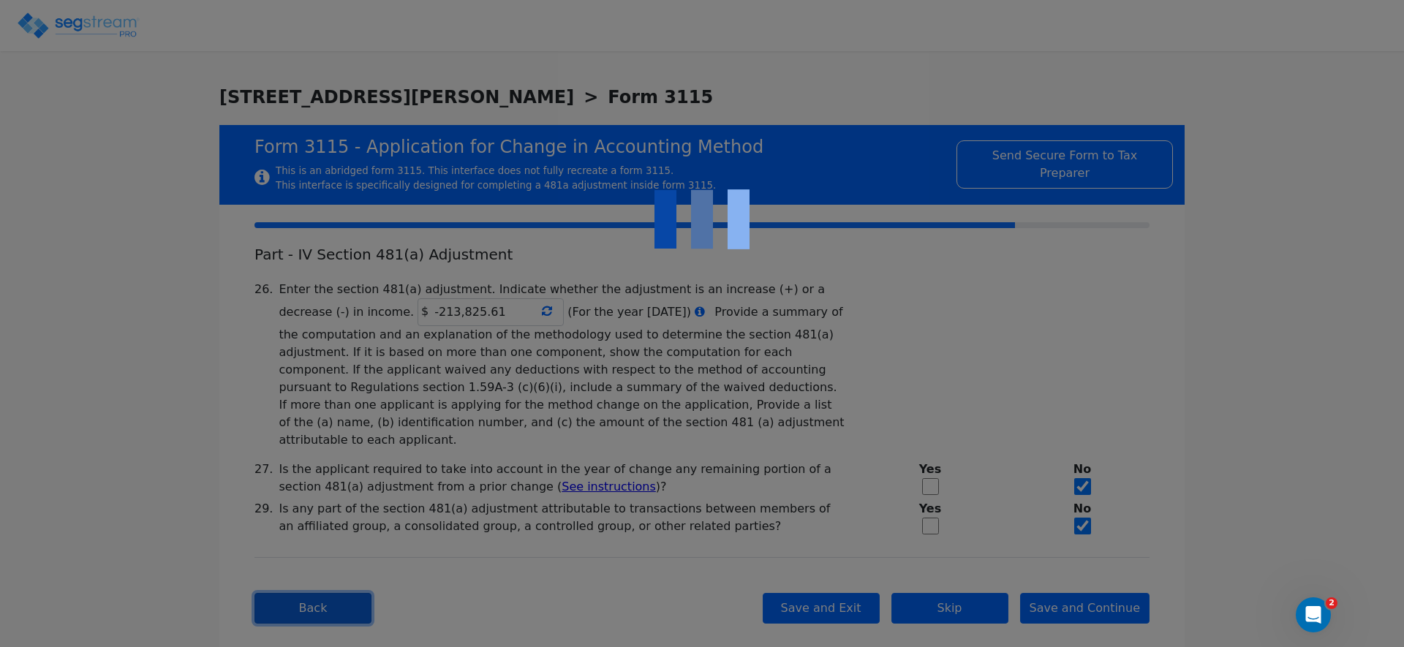
checkbox input "true"
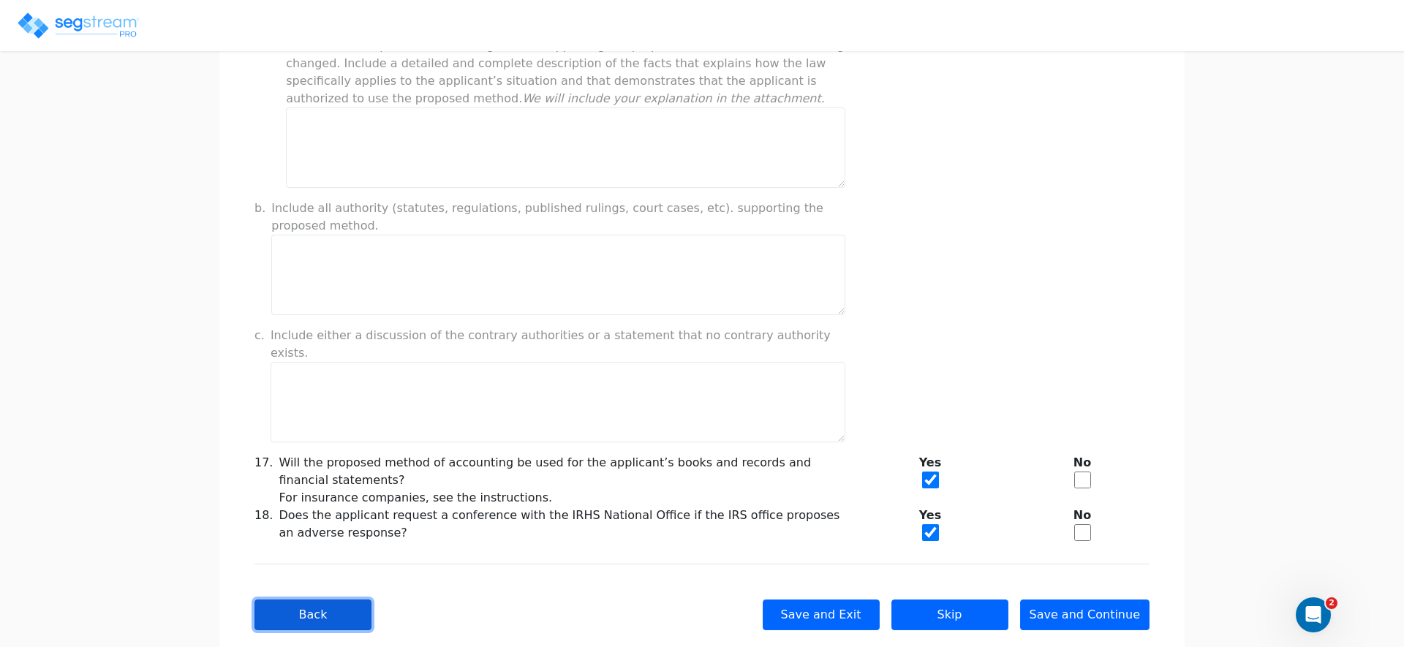
scroll to position [1094, 0]
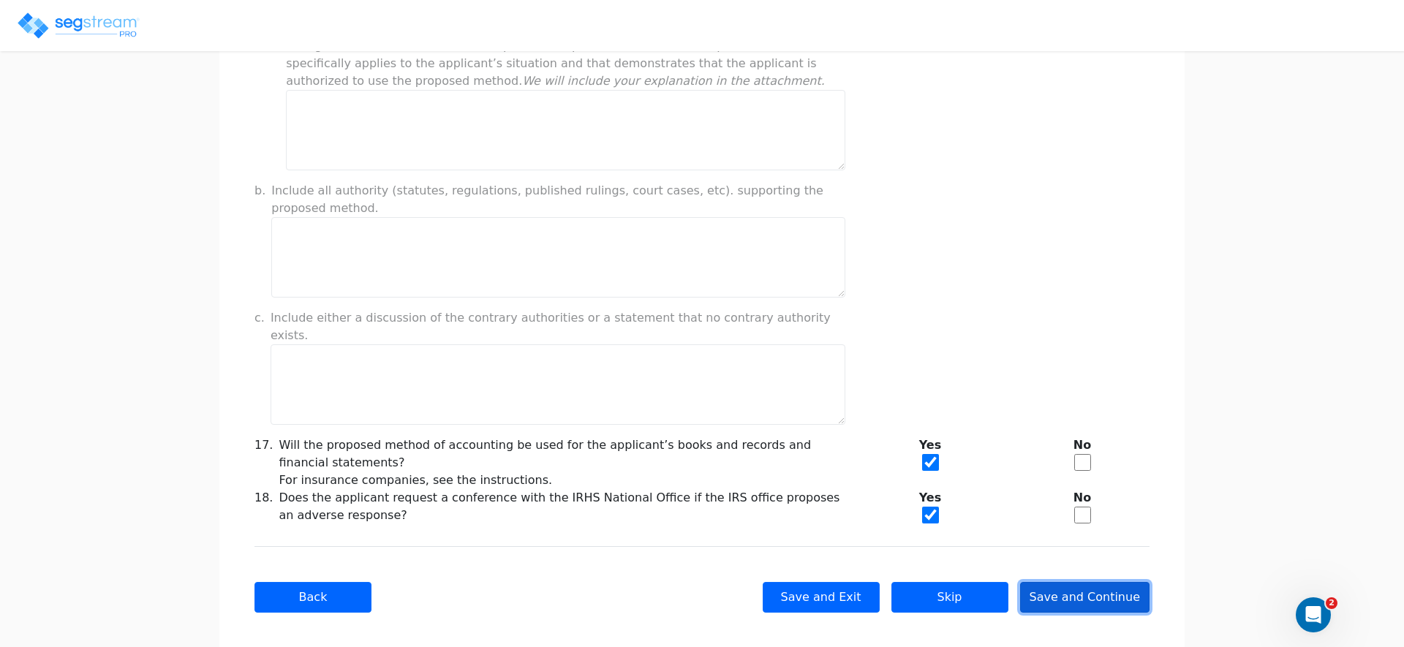
click at [1090, 582] on button "Save and Continue" at bounding box center [1085, 597] width 130 height 31
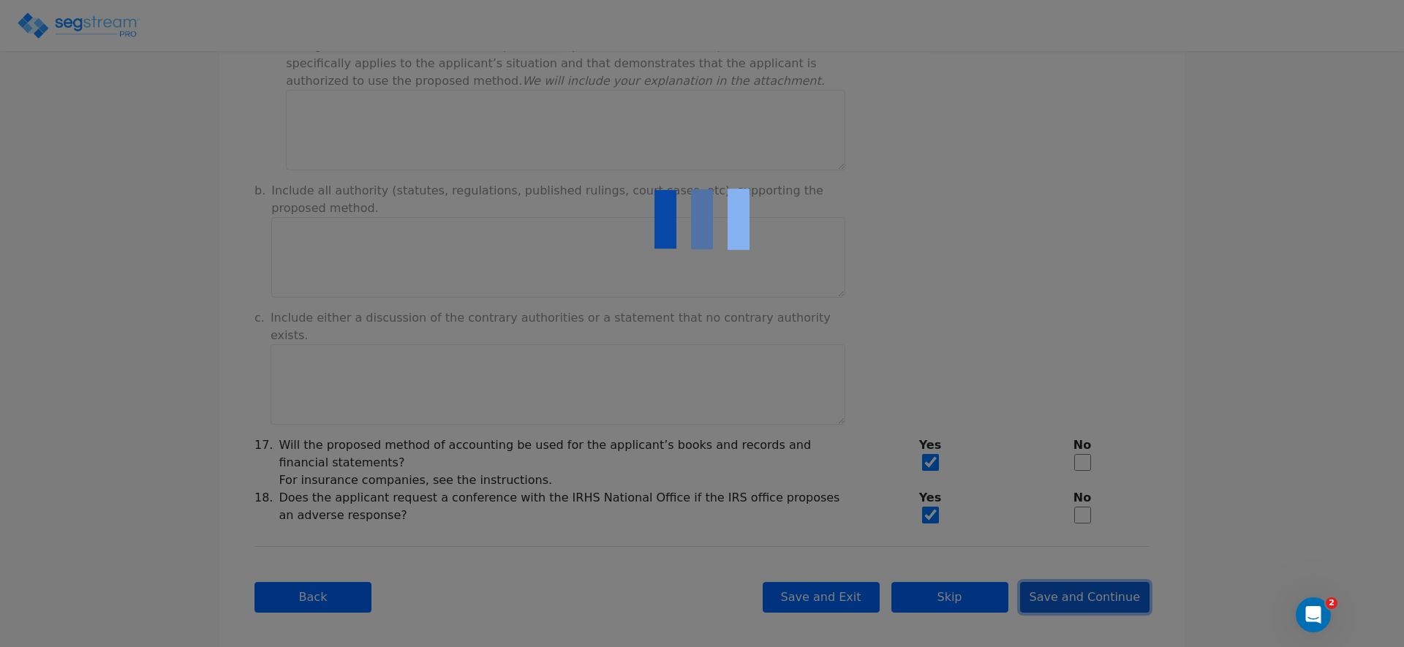
scroll to position [0, 0]
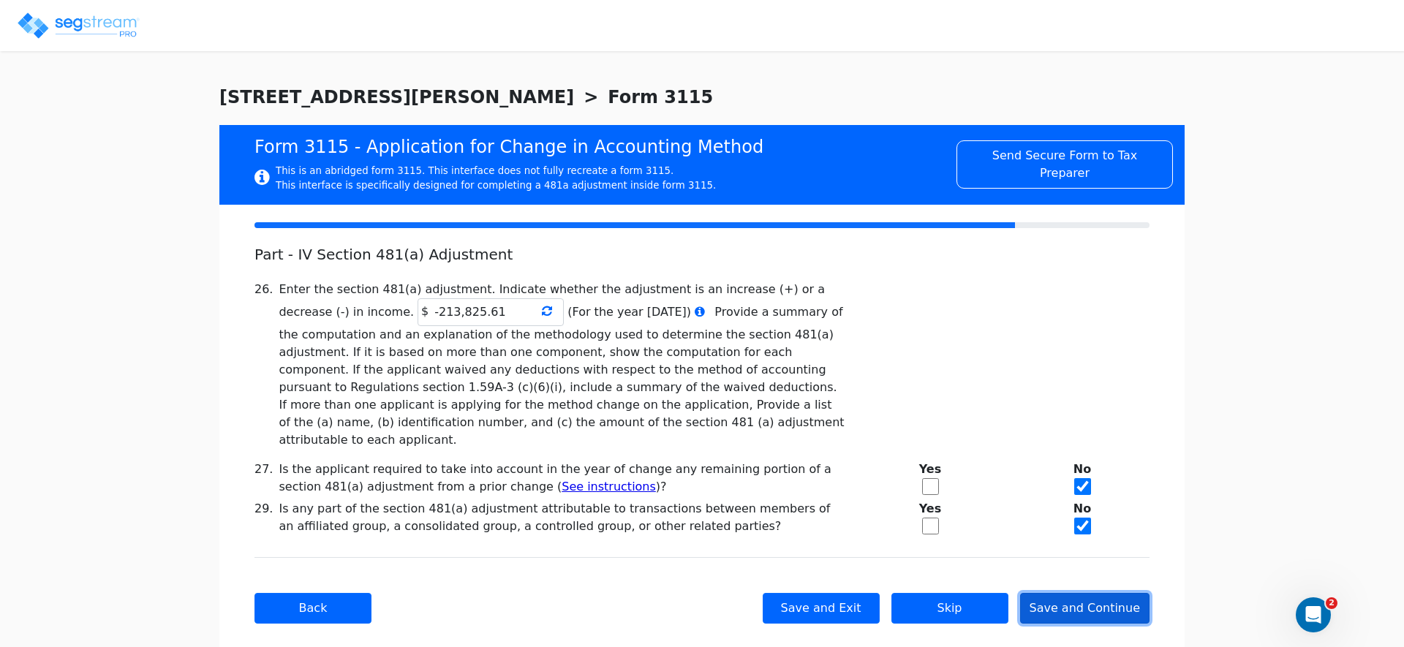
click at [1086, 593] on button "Save and Continue" at bounding box center [1085, 608] width 130 height 31
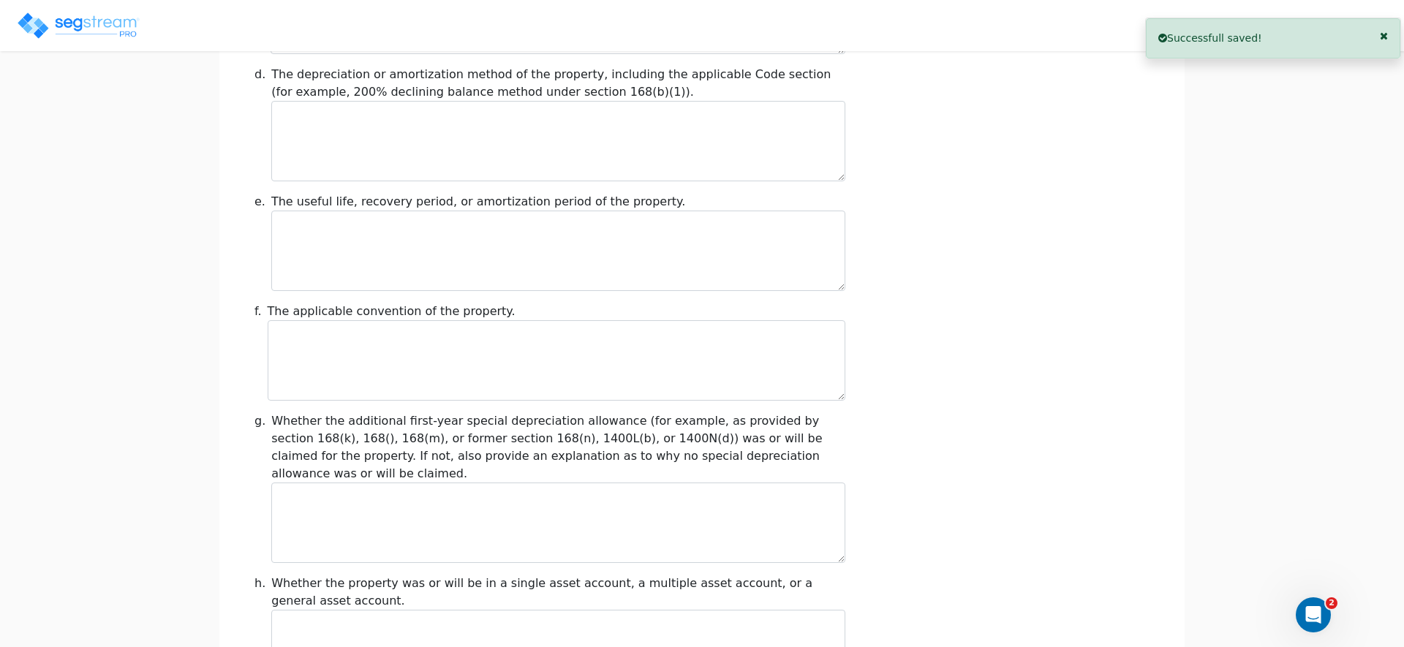
scroll to position [1660, 0]
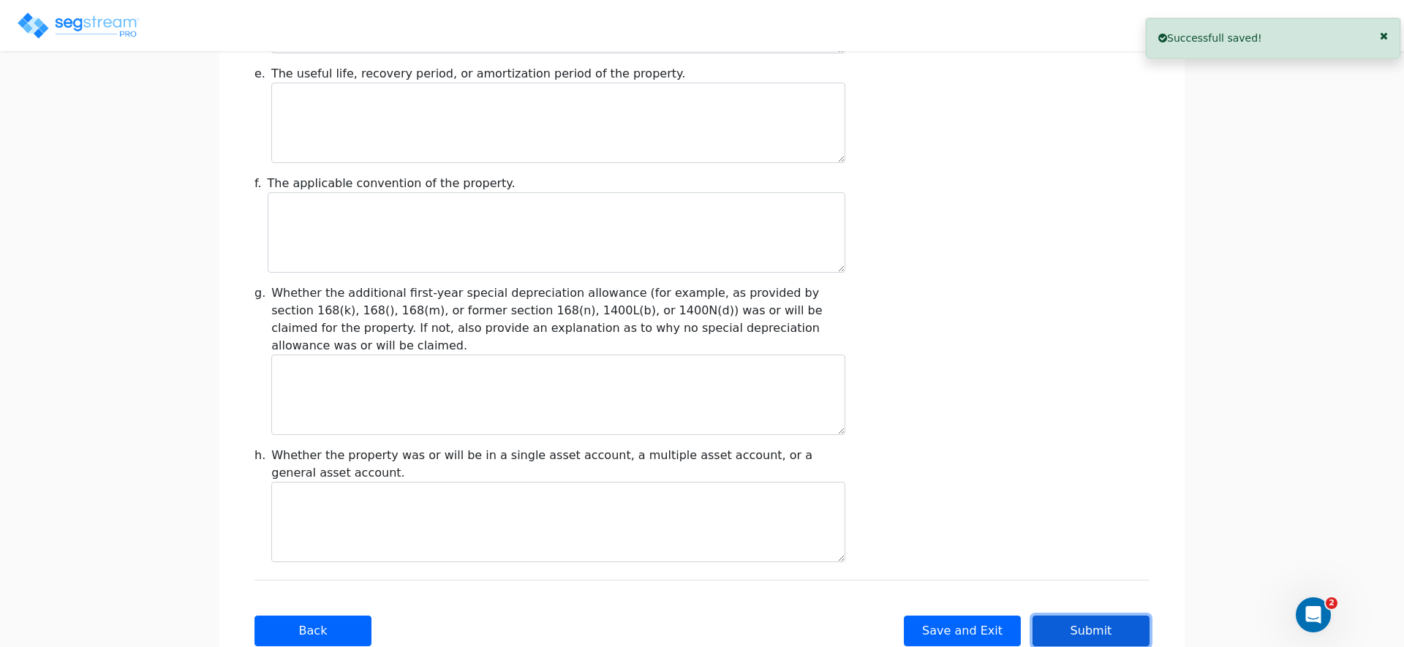
click at [1087, 616] on button "Submit" at bounding box center [1090, 631] width 117 height 31
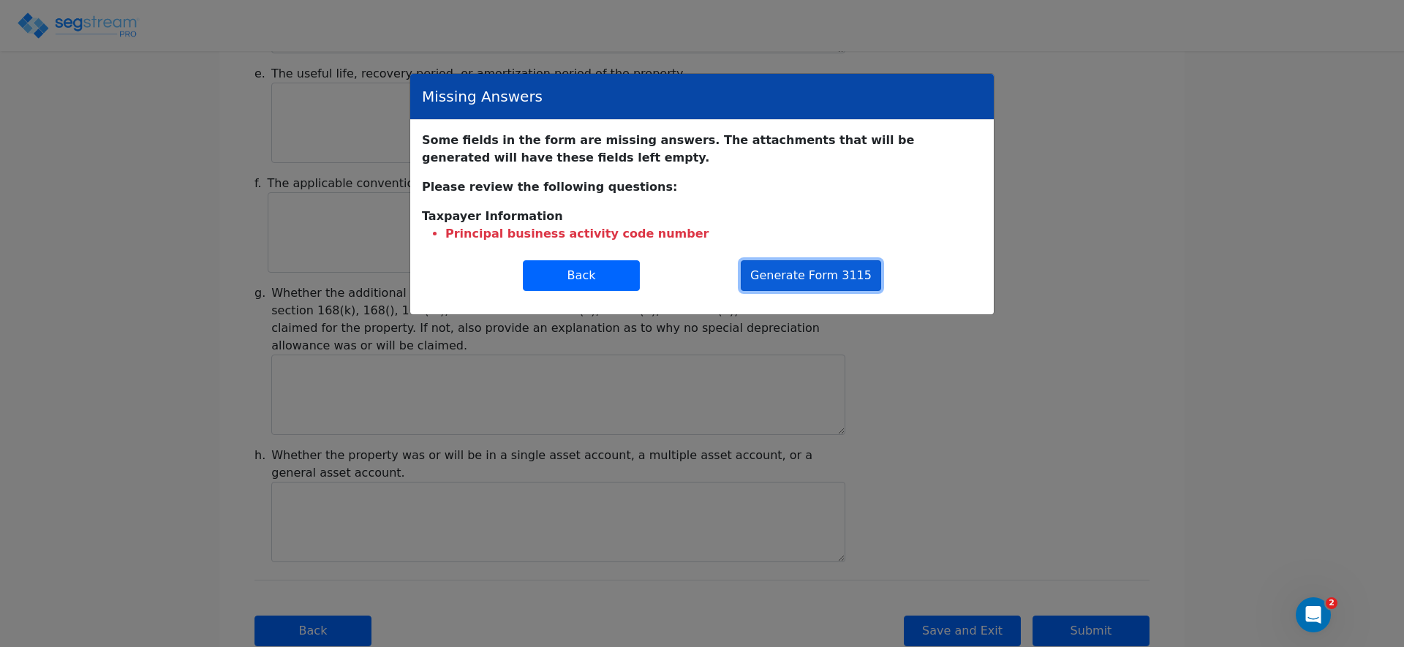
click at [777, 278] on button "Generate Form 3115" at bounding box center [811, 275] width 140 height 31
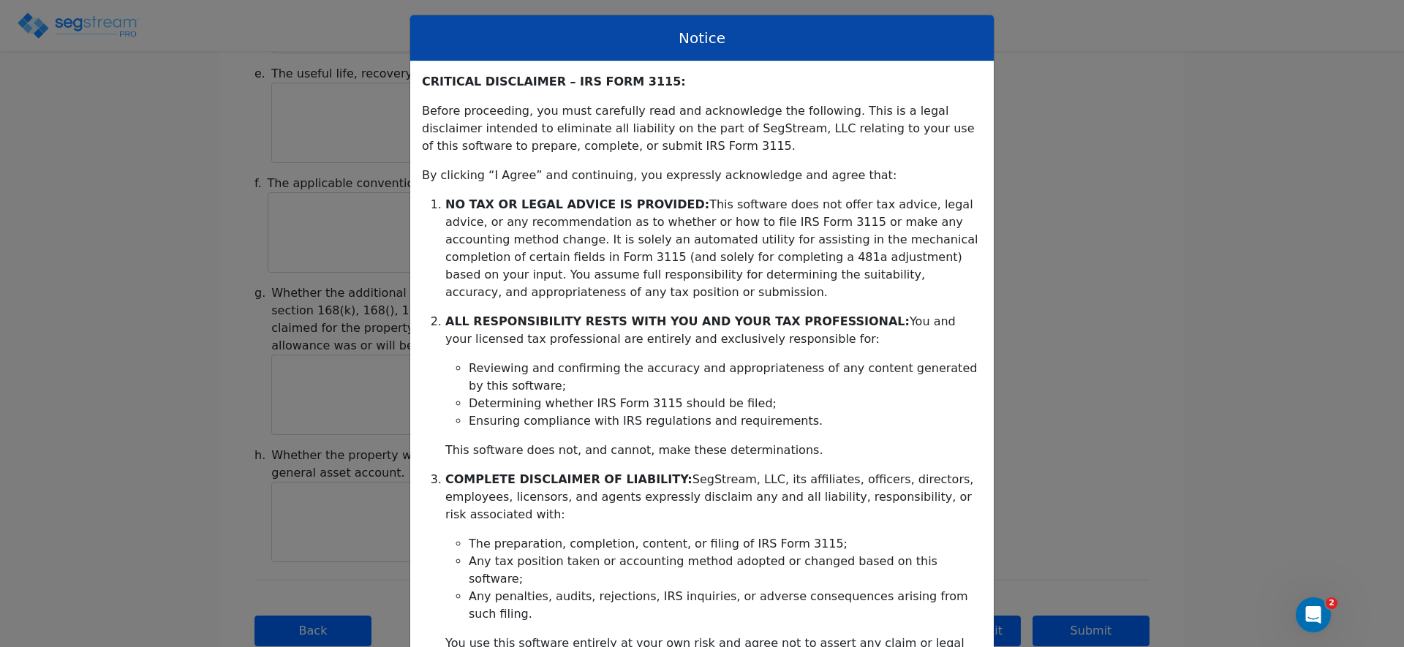
scroll to position [291, 0]
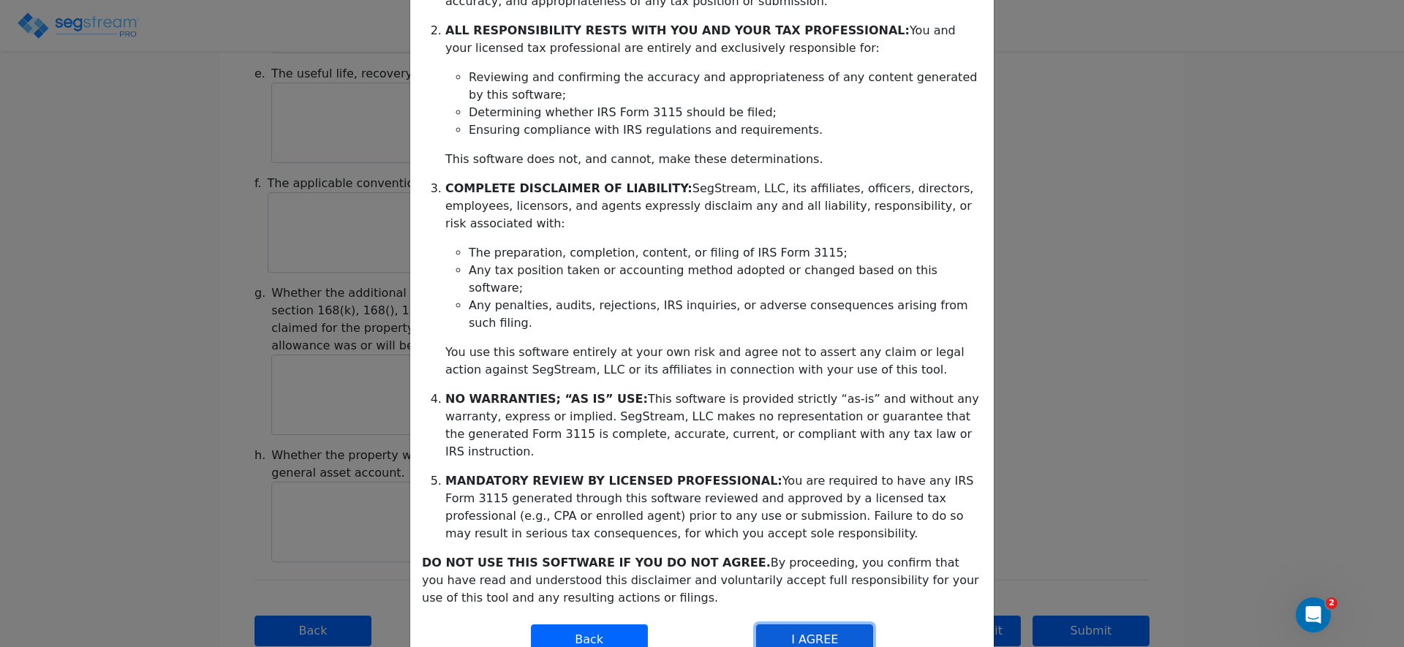
click at [807, 624] on button "I AGREE" at bounding box center [814, 639] width 117 height 31
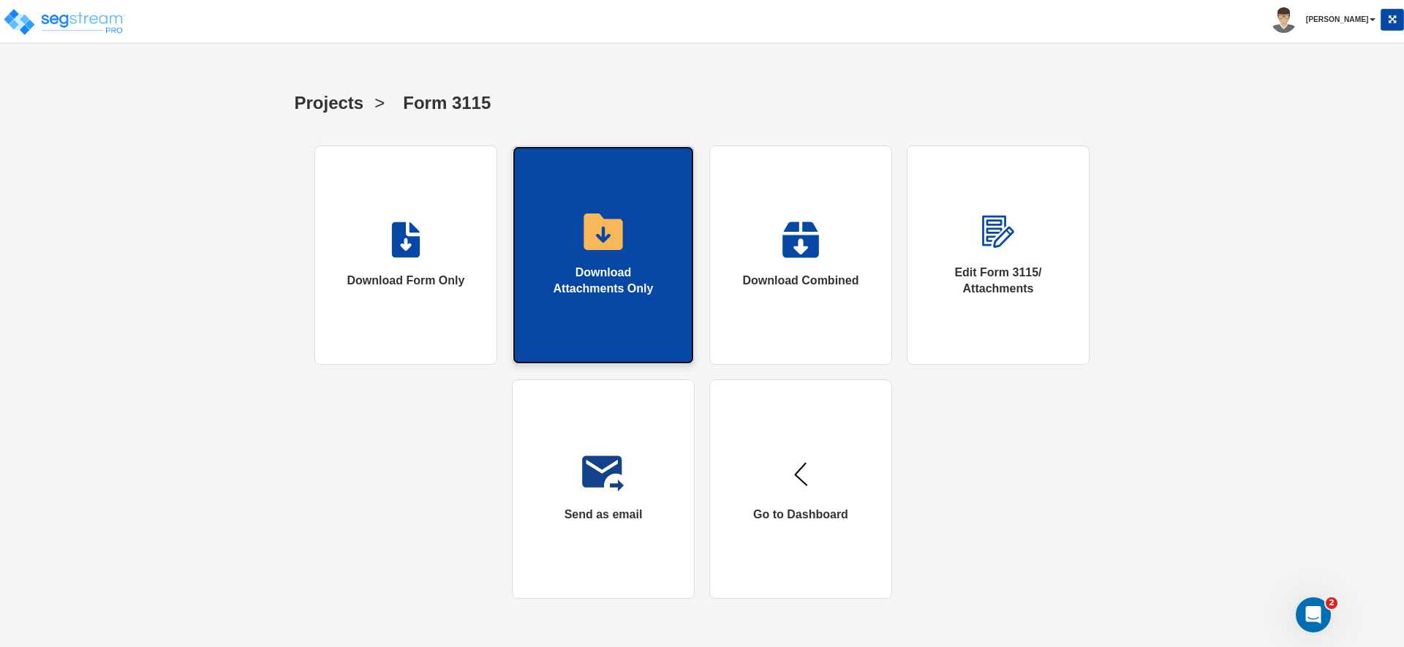
click at [651, 305] on link "Download Attachments Only" at bounding box center [603, 254] width 183 height 219
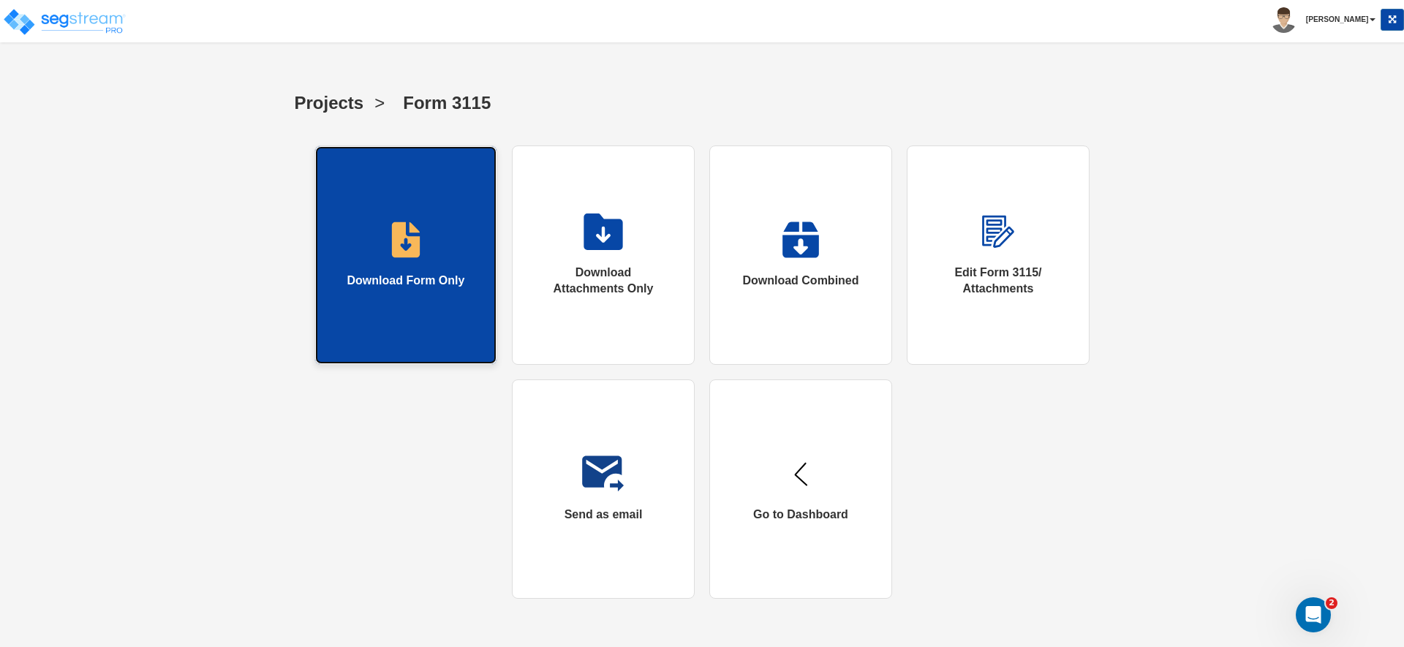
click at [414, 264] on link "Download Form Only" at bounding box center [405, 254] width 183 height 219
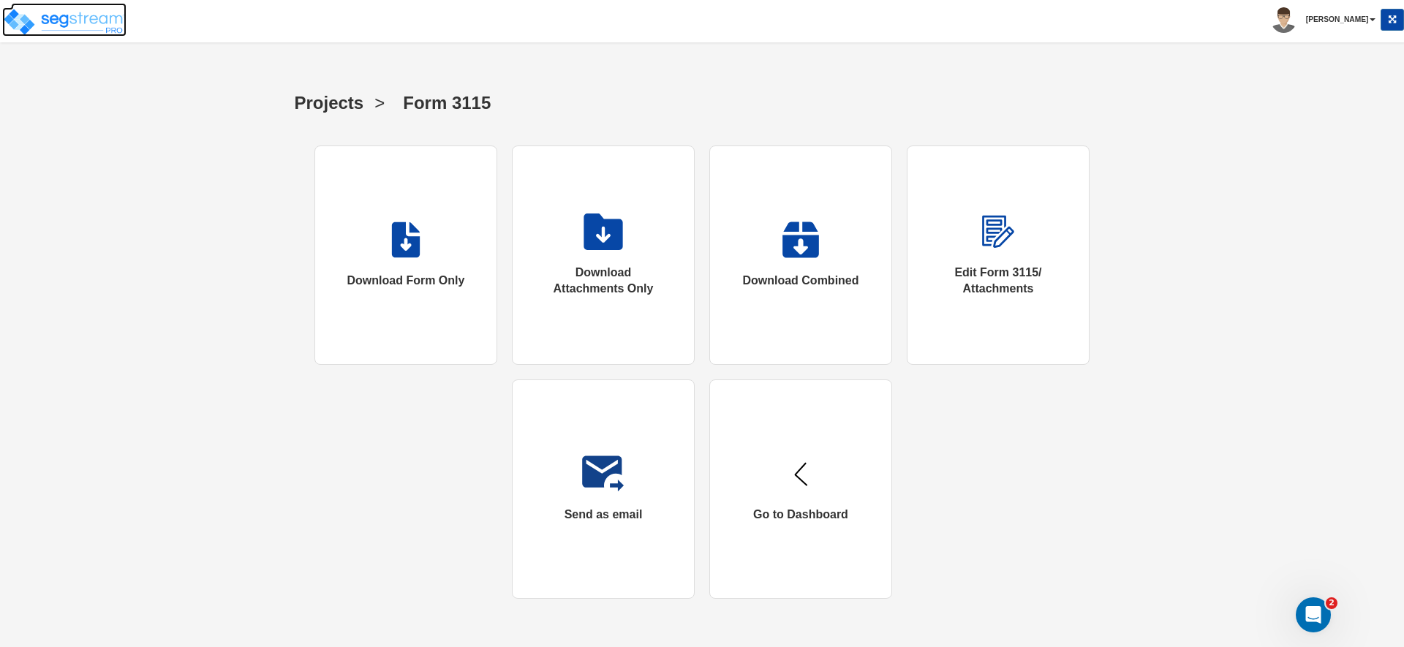
click at [88, 27] on img at bounding box center [64, 21] width 124 height 29
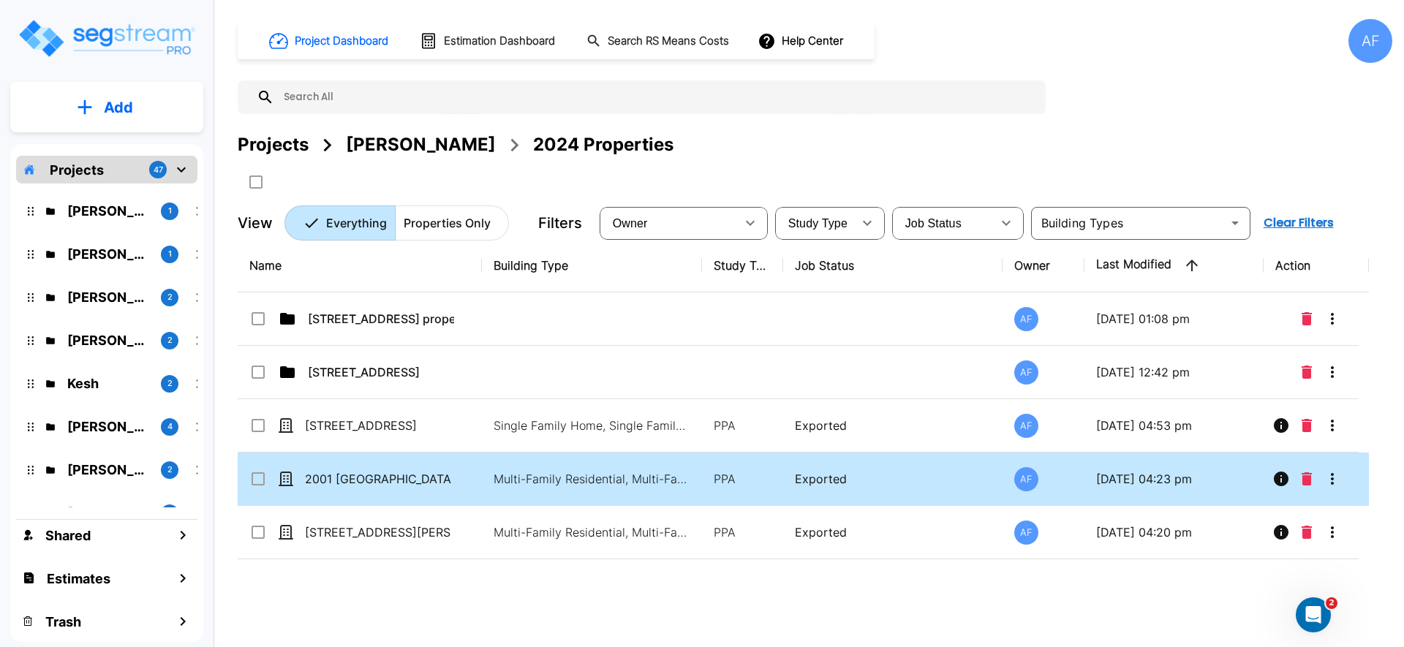
click at [477, 463] on td "2001 [GEOGRAPHIC_DATA]" at bounding box center [360, 479] width 244 height 53
checkbox input "true"
click at [477, 463] on td "2001 [GEOGRAPHIC_DATA]" at bounding box center [360, 479] width 244 height 53
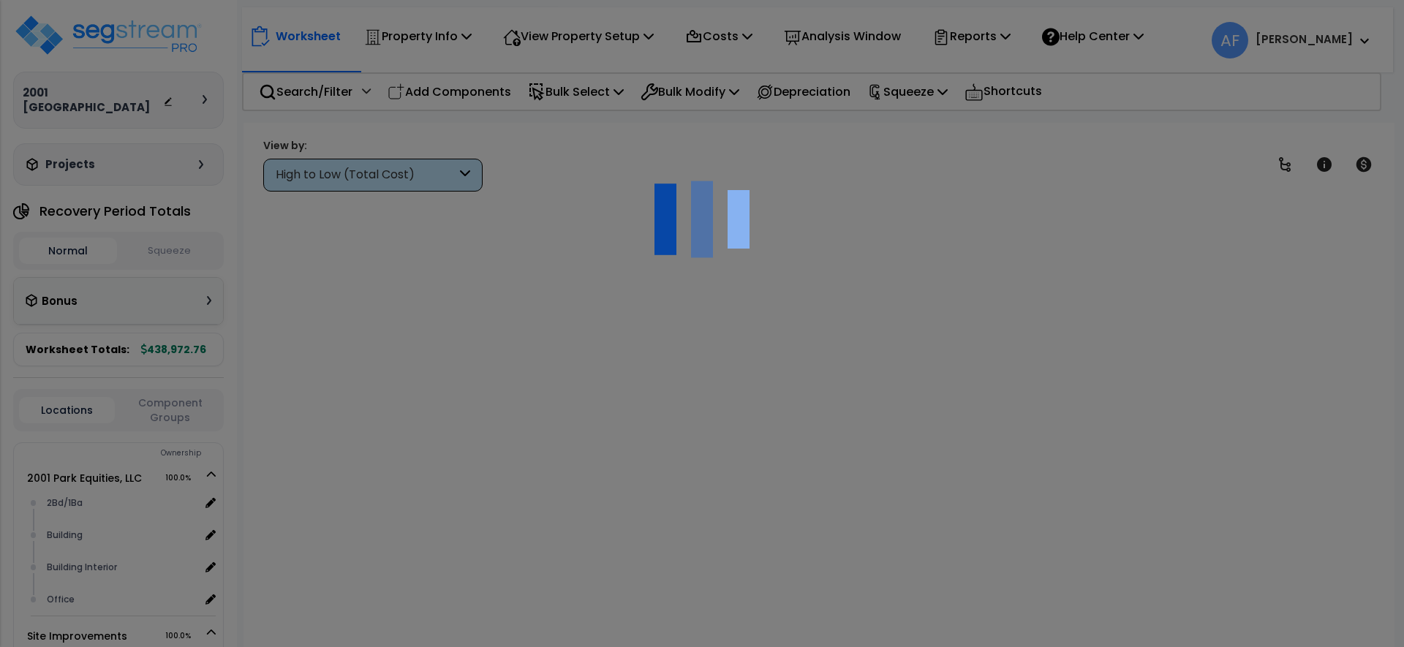
click at [1001, 38] on div at bounding box center [702, 323] width 1404 height 647
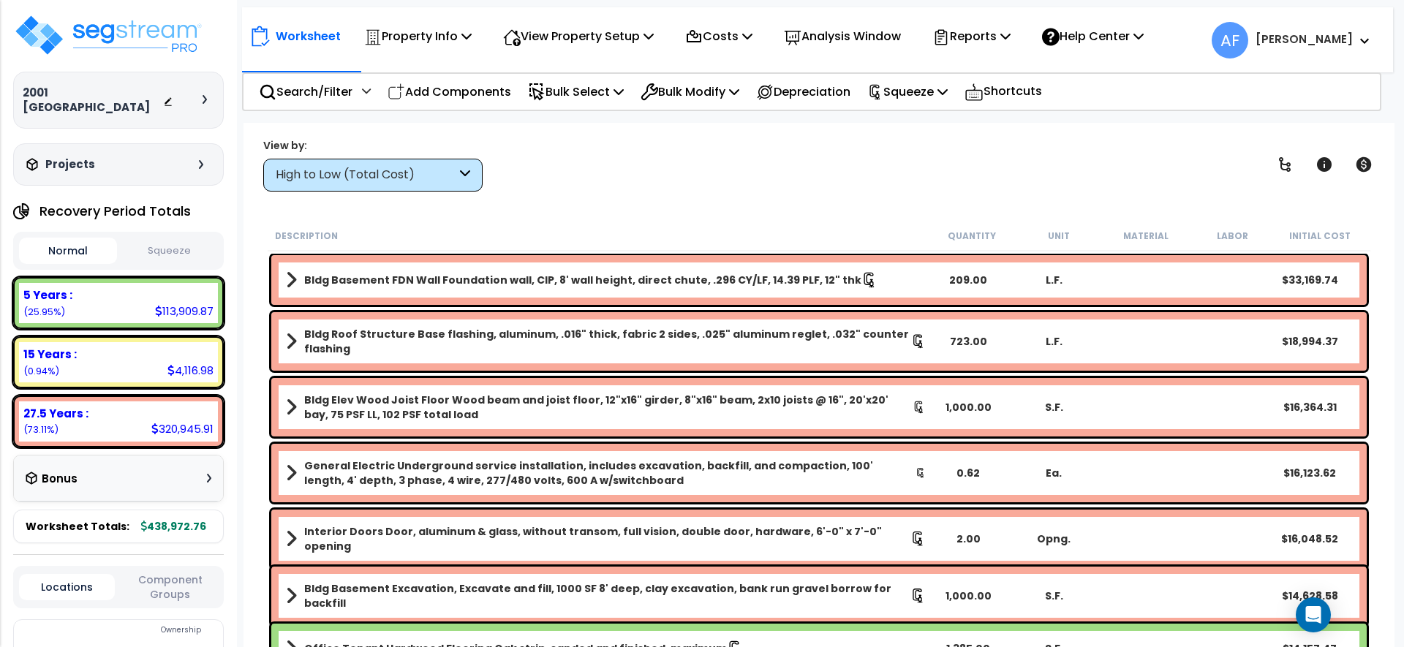
click at [1001, 38] on p "Reports" at bounding box center [971, 36] width 78 height 20
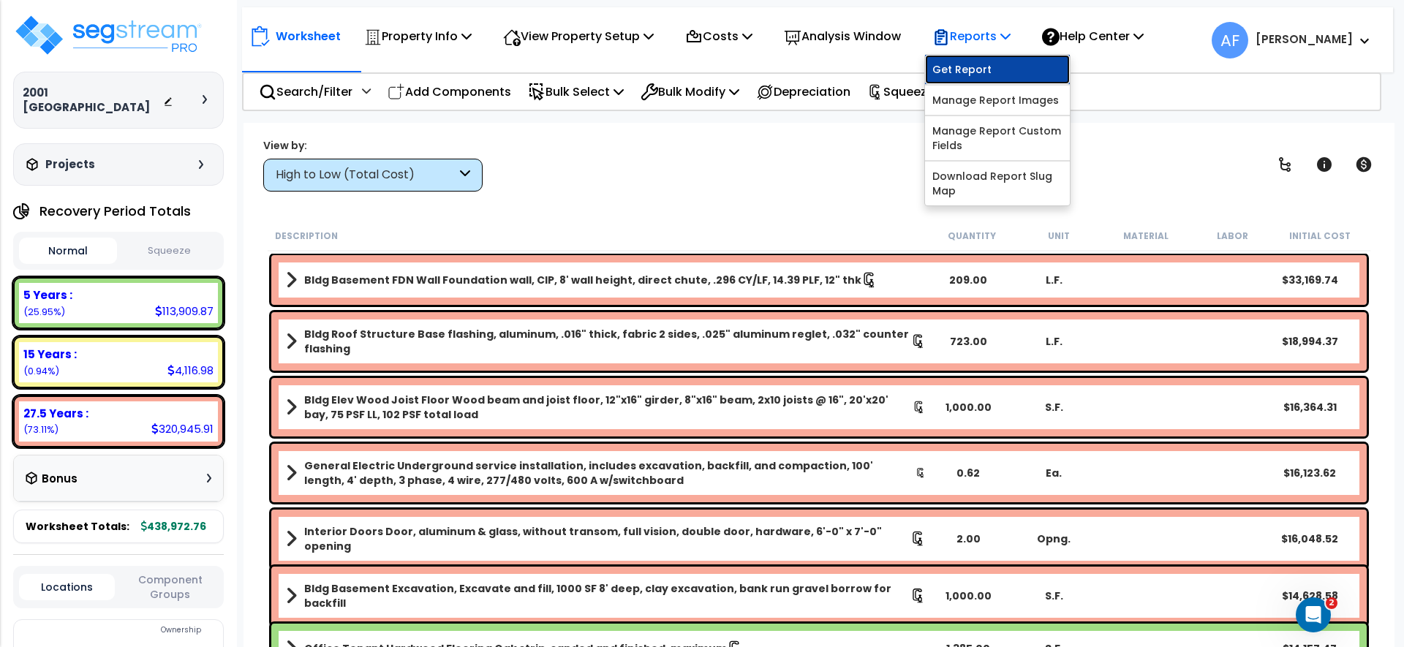
click at [997, 59] on link "Get Report" at bounding box center [997, 69] width 145 height 29
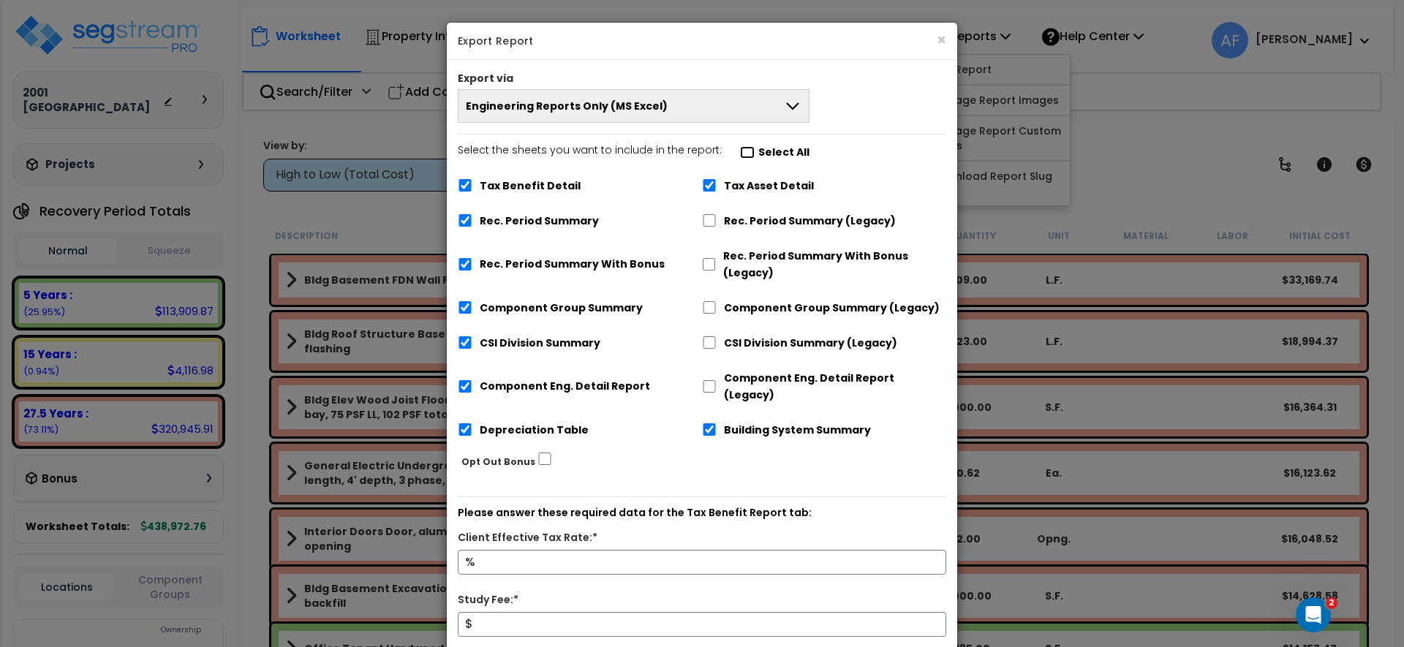
click at [740, 153] on input "Select the sheets you want to include in the report: Select All" at bounding box center [747, 152] width 15 height 12
checkbox input "false"
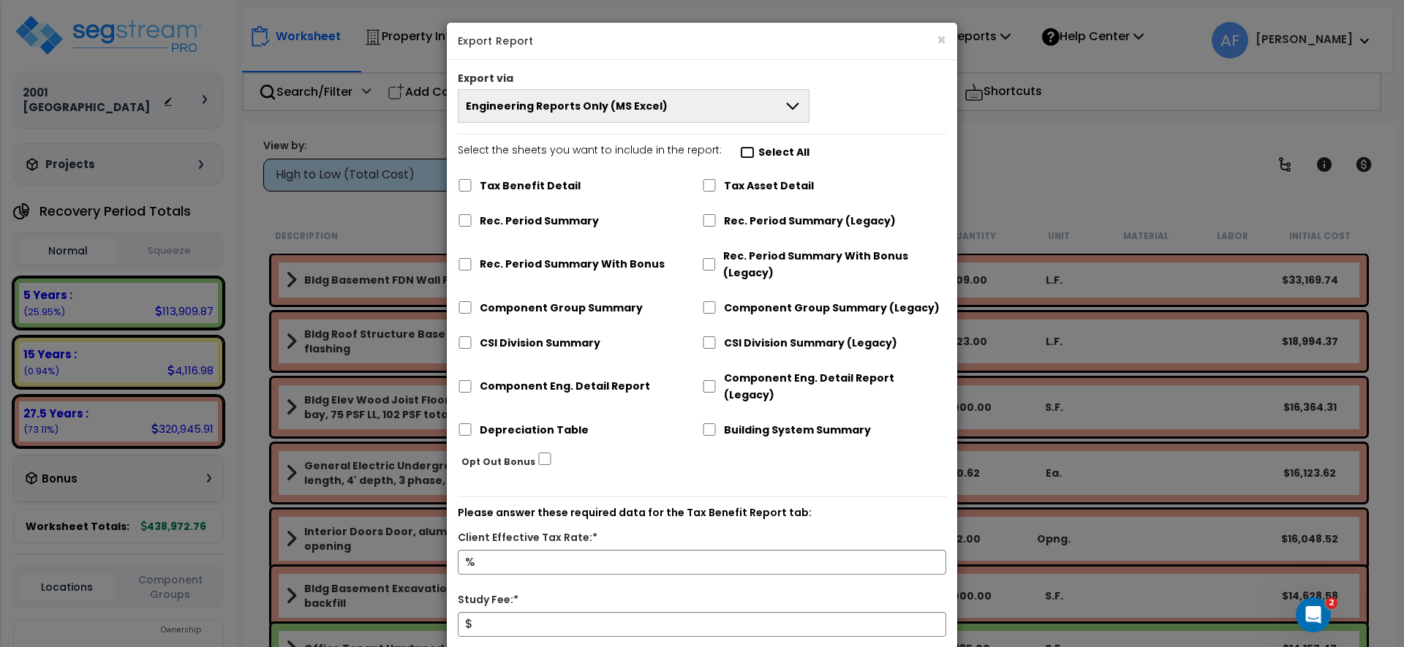
checkbox input "false"
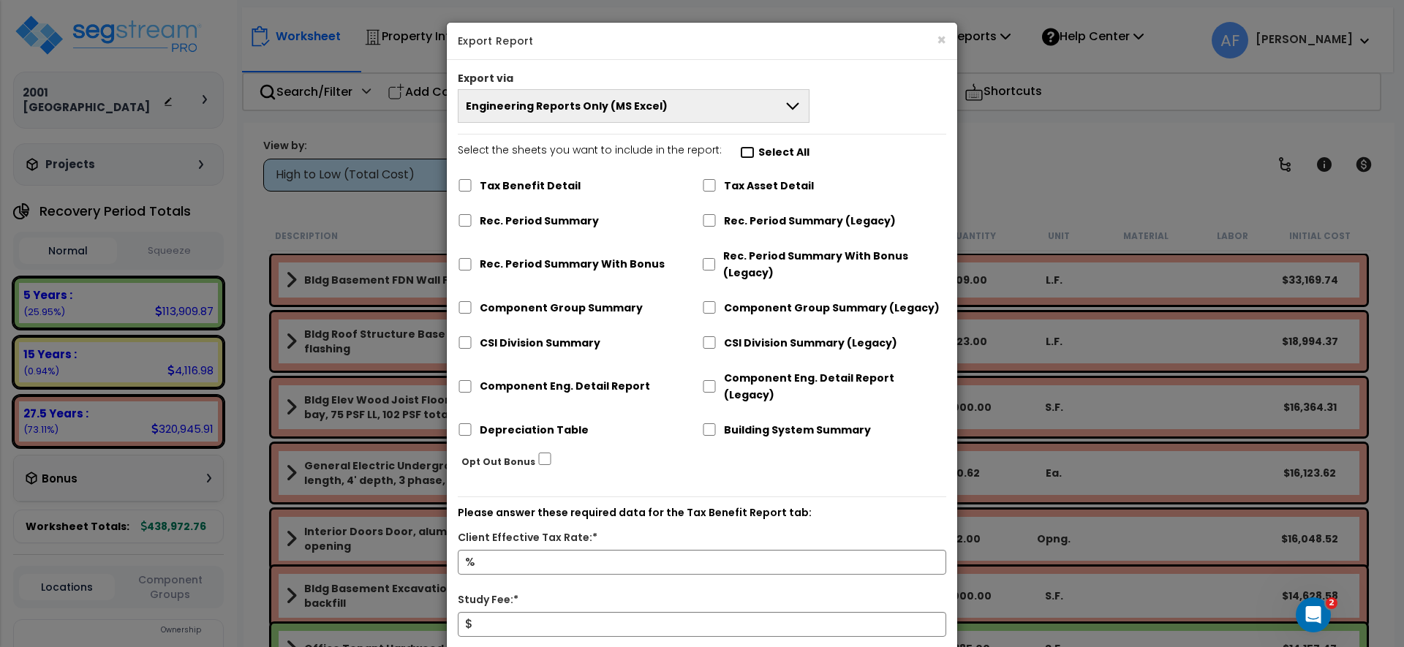
checkbox input "false"
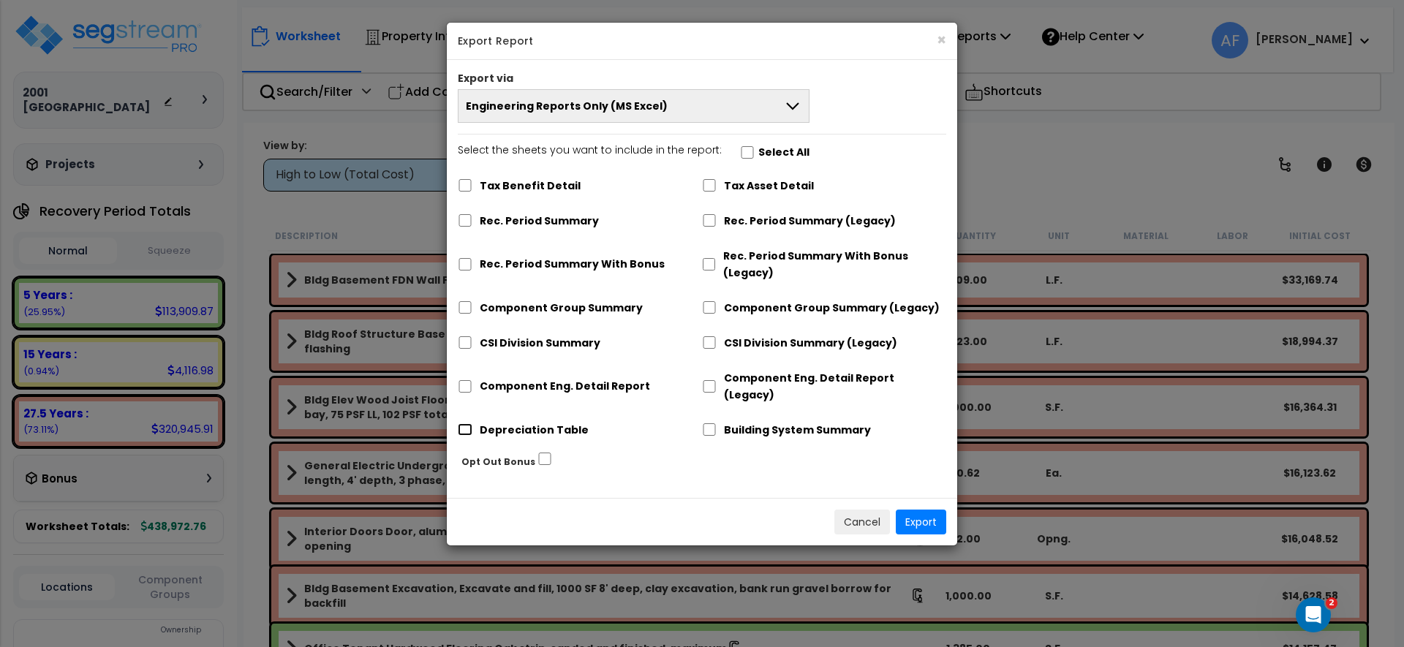
click at [467, 423] on input "Depreciation Table" at bounding box center [465, 429] width 15 height 12
checkbox input "true"
click at [917, 510] on button "Export" at bounding box center [921, 522] width 50 height 25
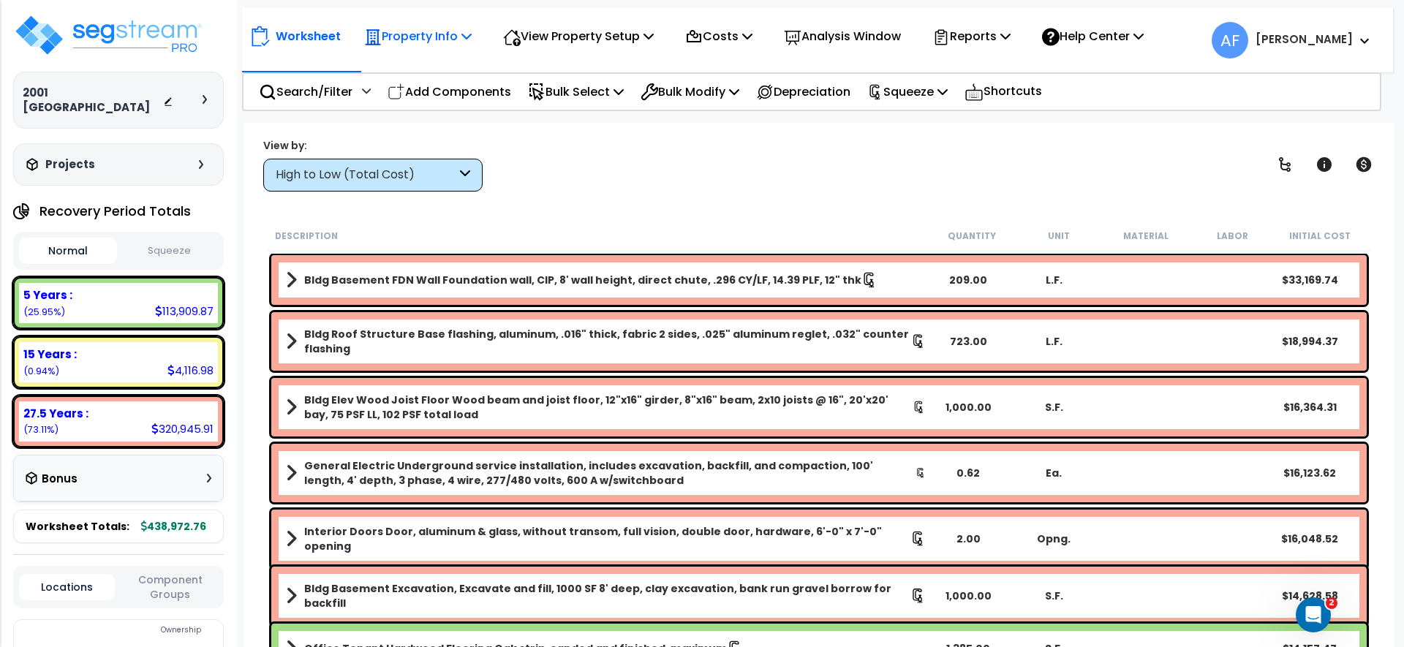
click at [461, 53] on div "Property Info" at bounding box center [417, 36] width 107 height 34
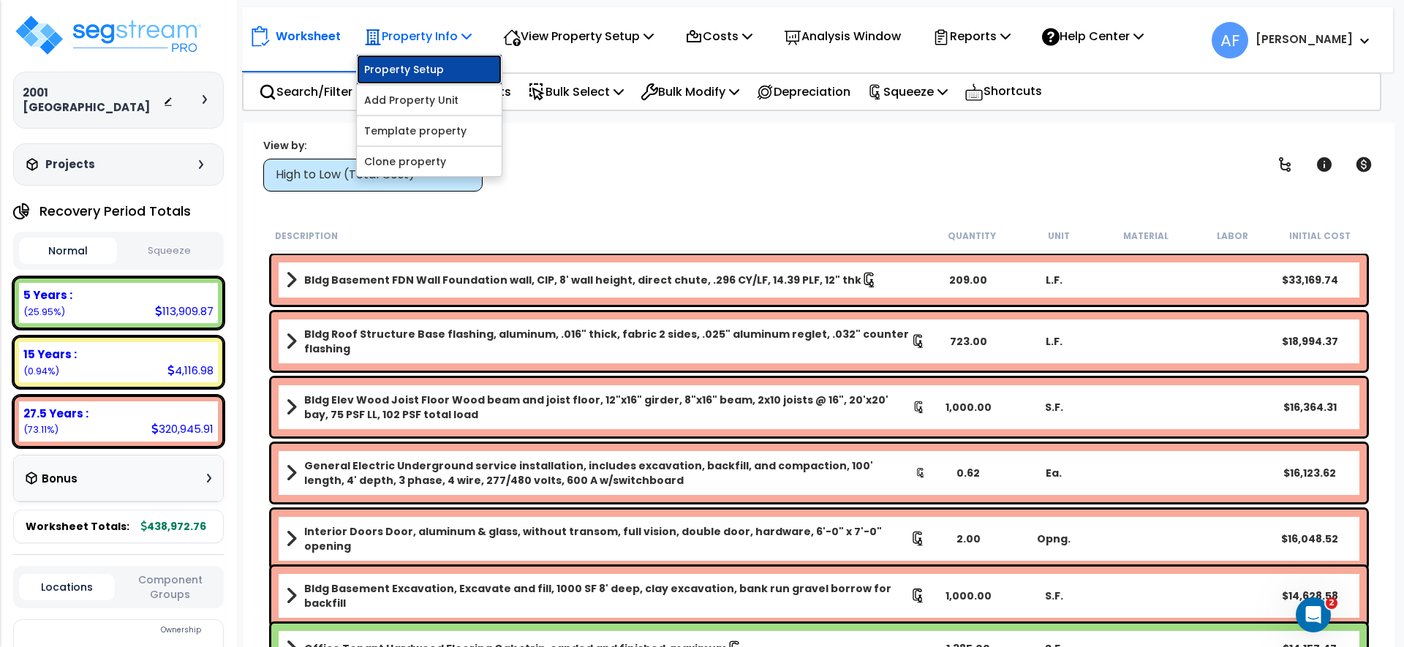
click at [425, 78] on link "Property Setup" at bounding box center [429, 69] width 145 height 29
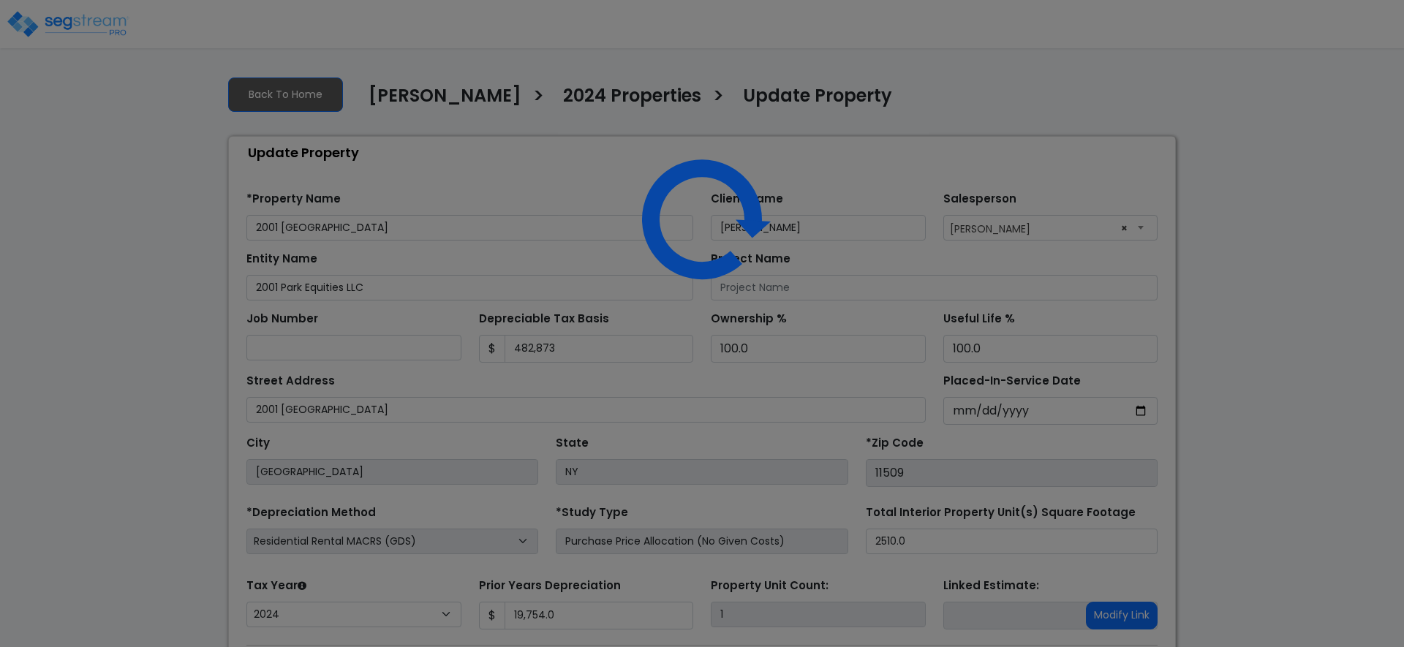
select select "2024"
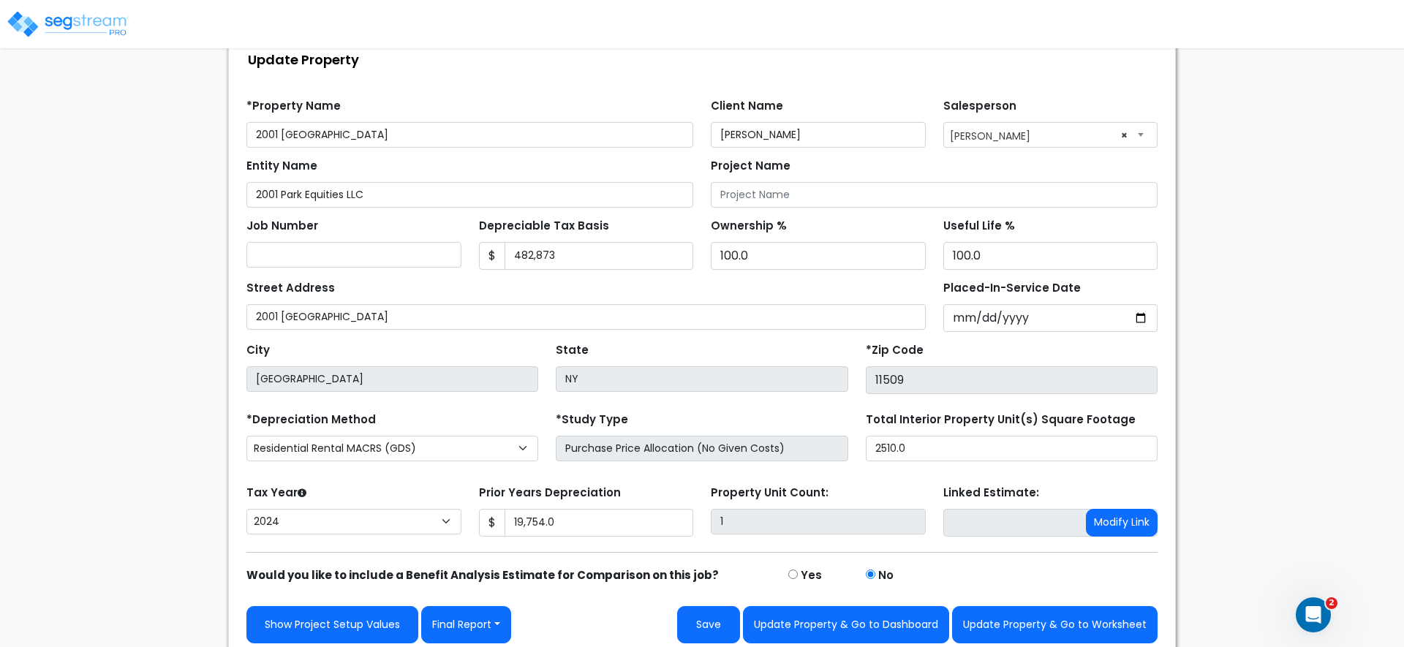
scroll to position [101, 0]
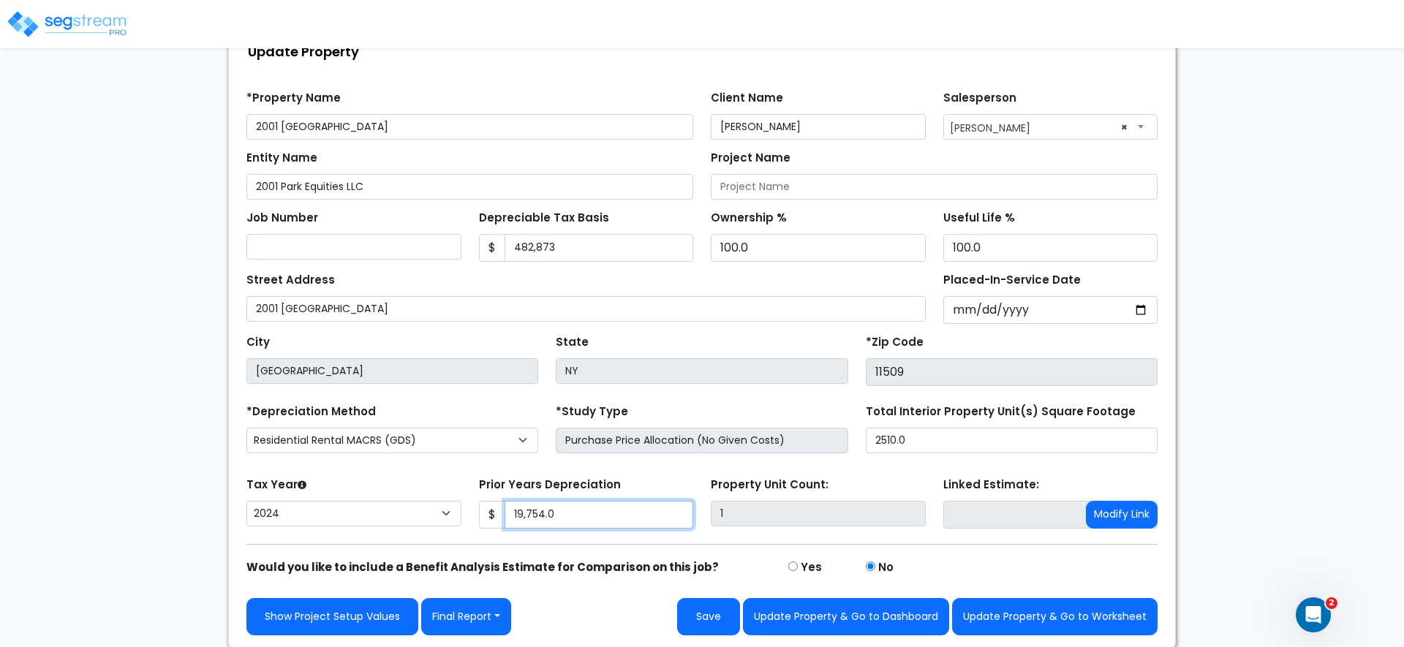
click at [536, 516] on input "19,754.0" at bounding box center [598, 515] width 189 height 28
click at [64, 22] on img at bounding box center [68, 24] width 124 height 29
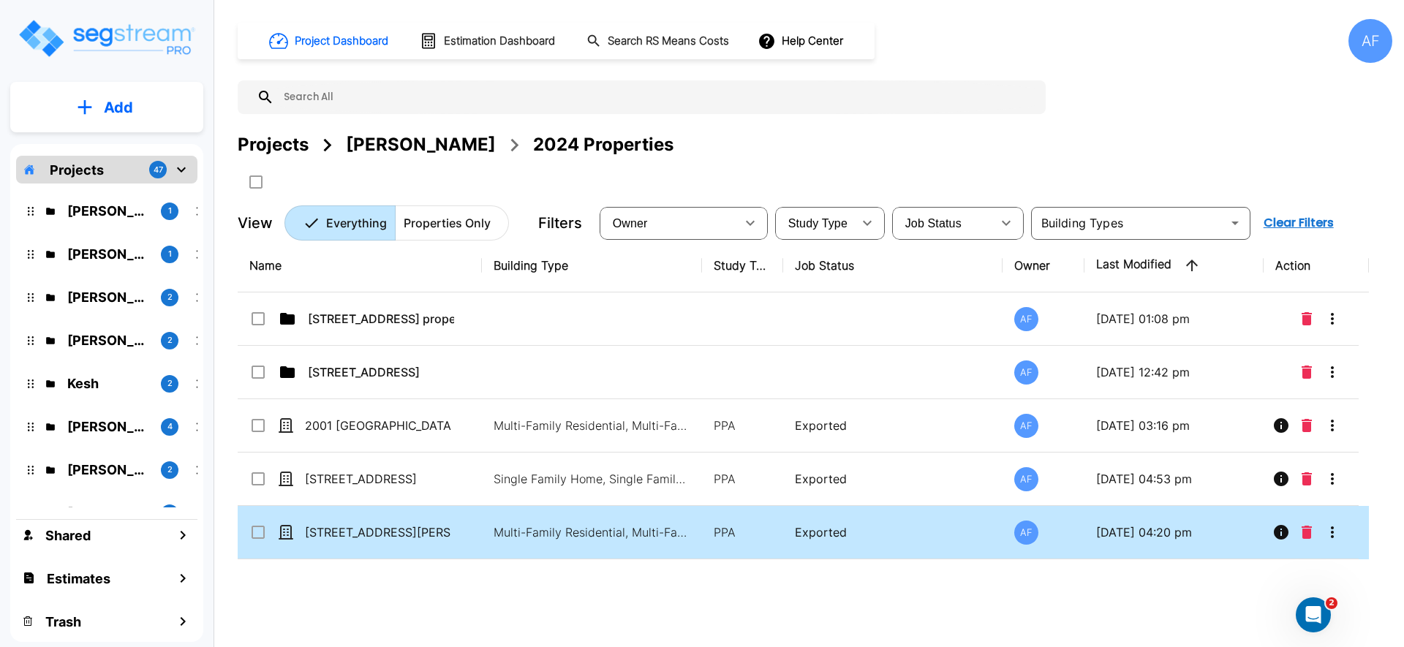
click at [363, 525] on p "[STREET_ADDRESS][PERSON_NAME]" at bounding box center [378, 532] width 146 height 18
checkbox input "true"
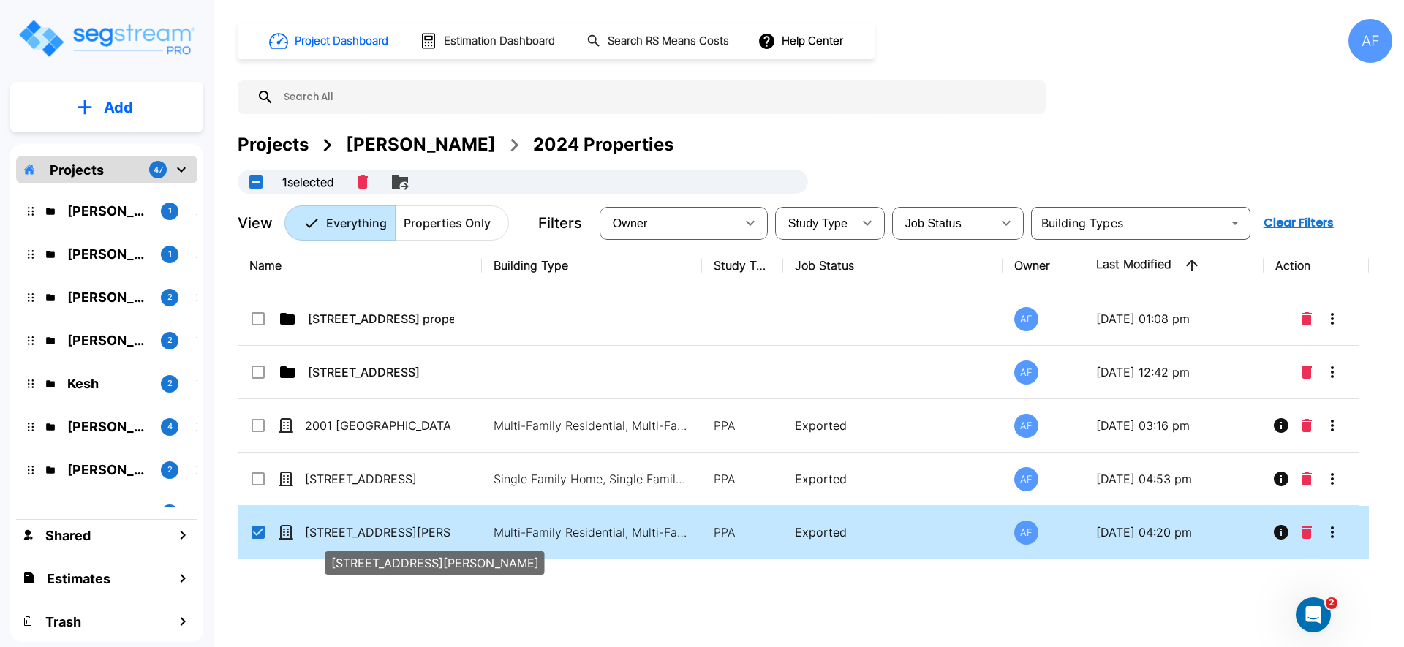
click at [363, 525] on p "[STREET_ADDRESS][PERSON_NAME]" at bounding box center [378, 532] width 146 height 18
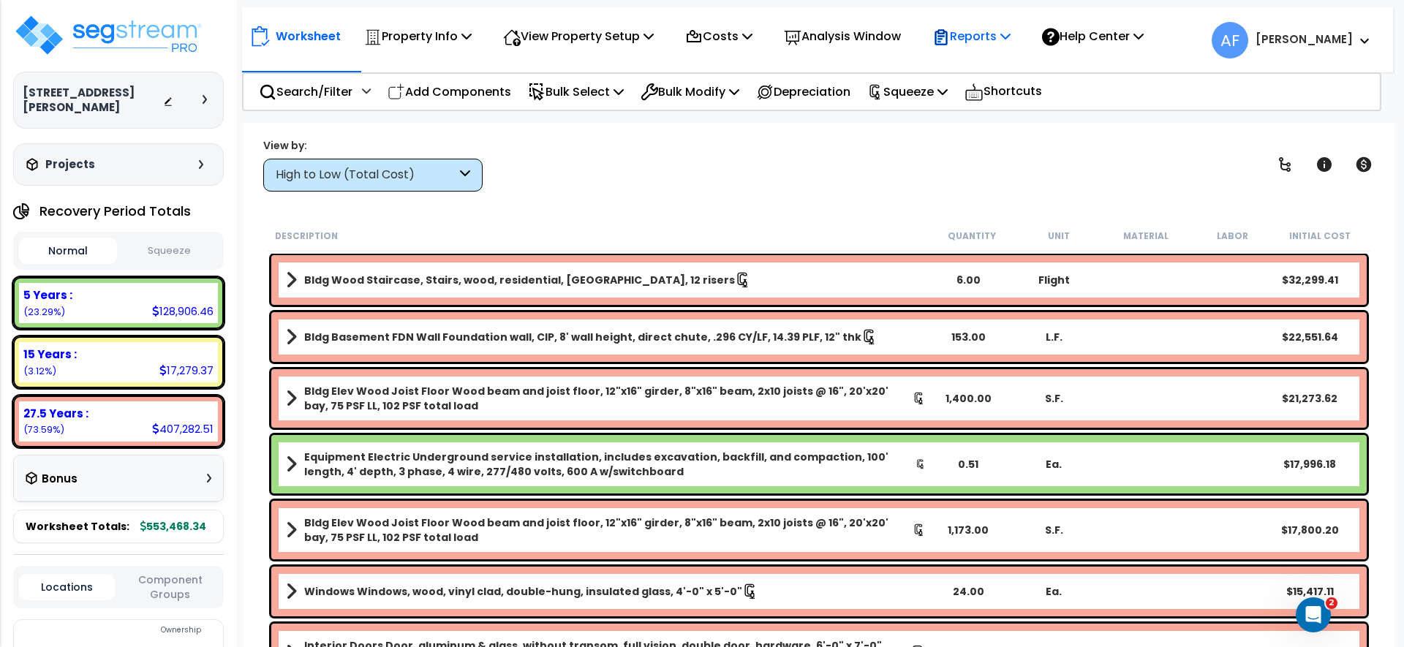
click at [1010, 41] on p "Reports" at bounding box center [971, 36] width 78 height 20
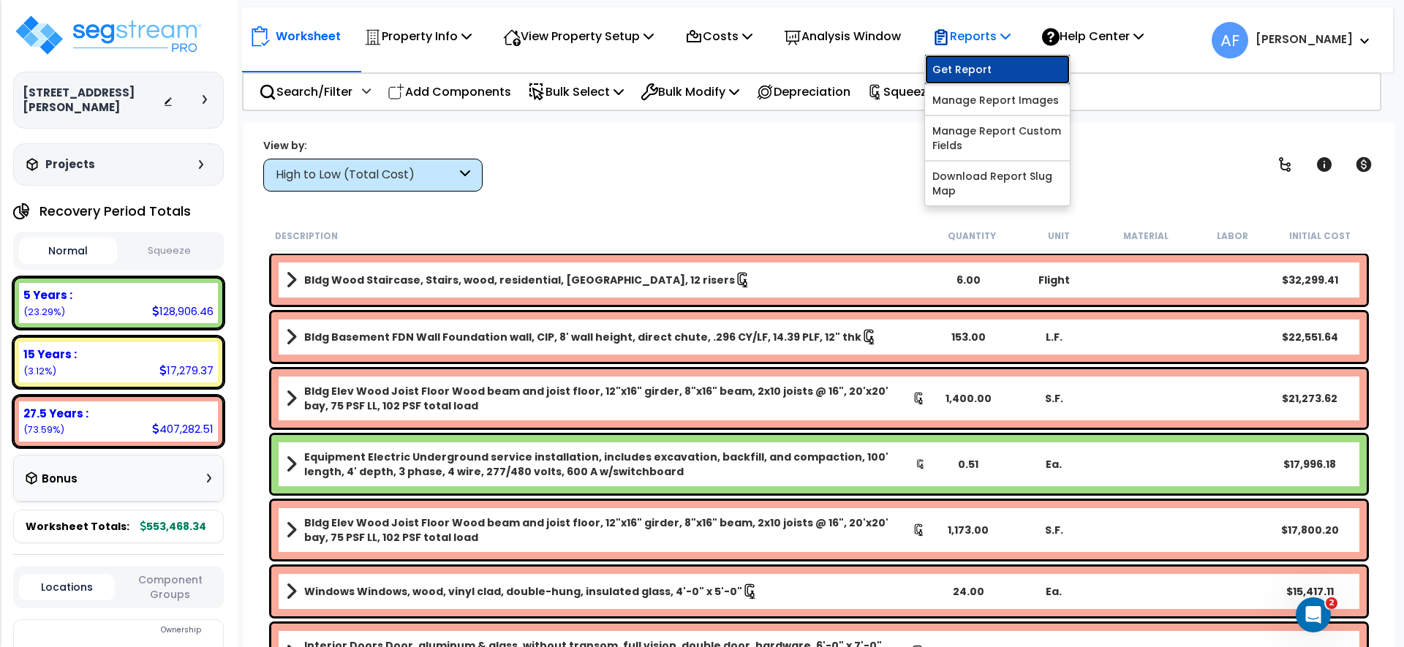
click at [1015, 58] on link "Get Report" at bounding box center [997, 69] width 145 height 29
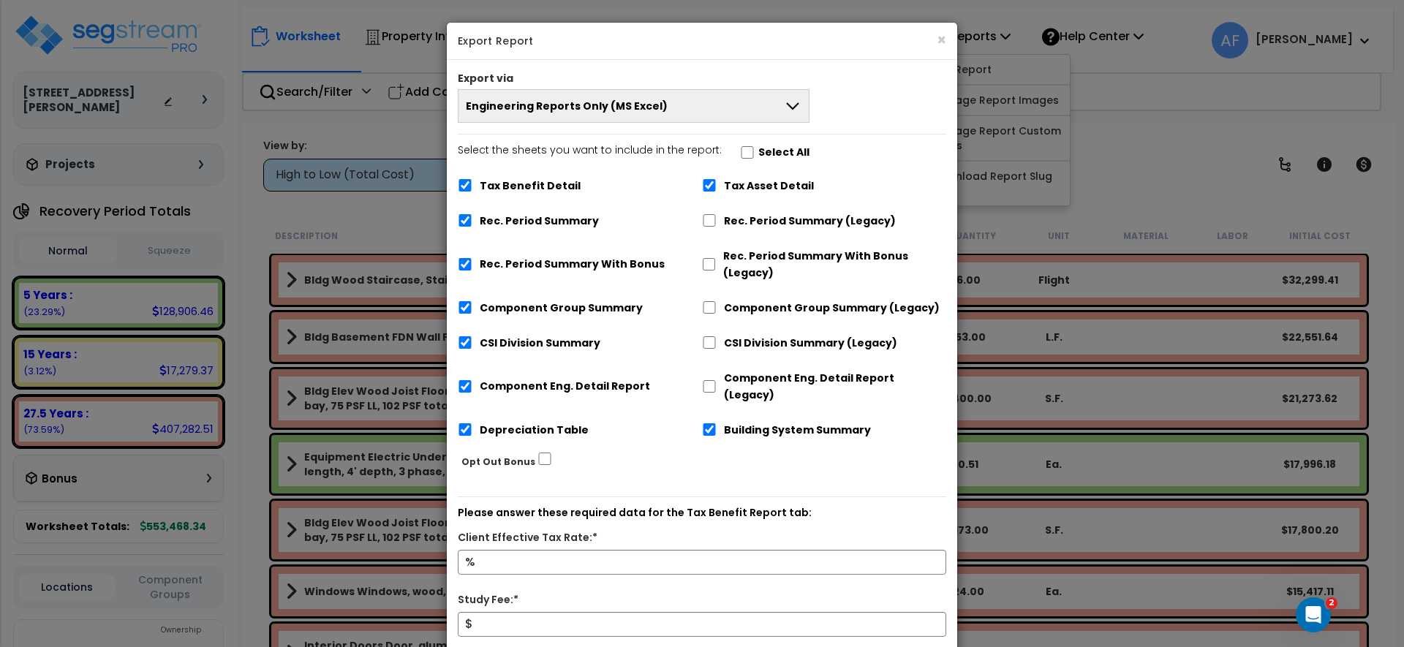
click at [746, 165] on label "Select the sheets you want to include in the report: Select All" at bounding box center [634, 154] width 352 height 25
click at [746, 159] on input "Select the sheets you want to include in the report: Select All" at bounding box center [747, 152] width 15 height 12
click at [742, 162] on label "Select the sheets you want to include in the report: Select All" at bounding box center [634, 154] width 352 height 25
click at [742, 159] on input "Select the sheets you want to include in the report: Select All" at bounding box center [747, 152] width 15 height 12
checkbox input "false"
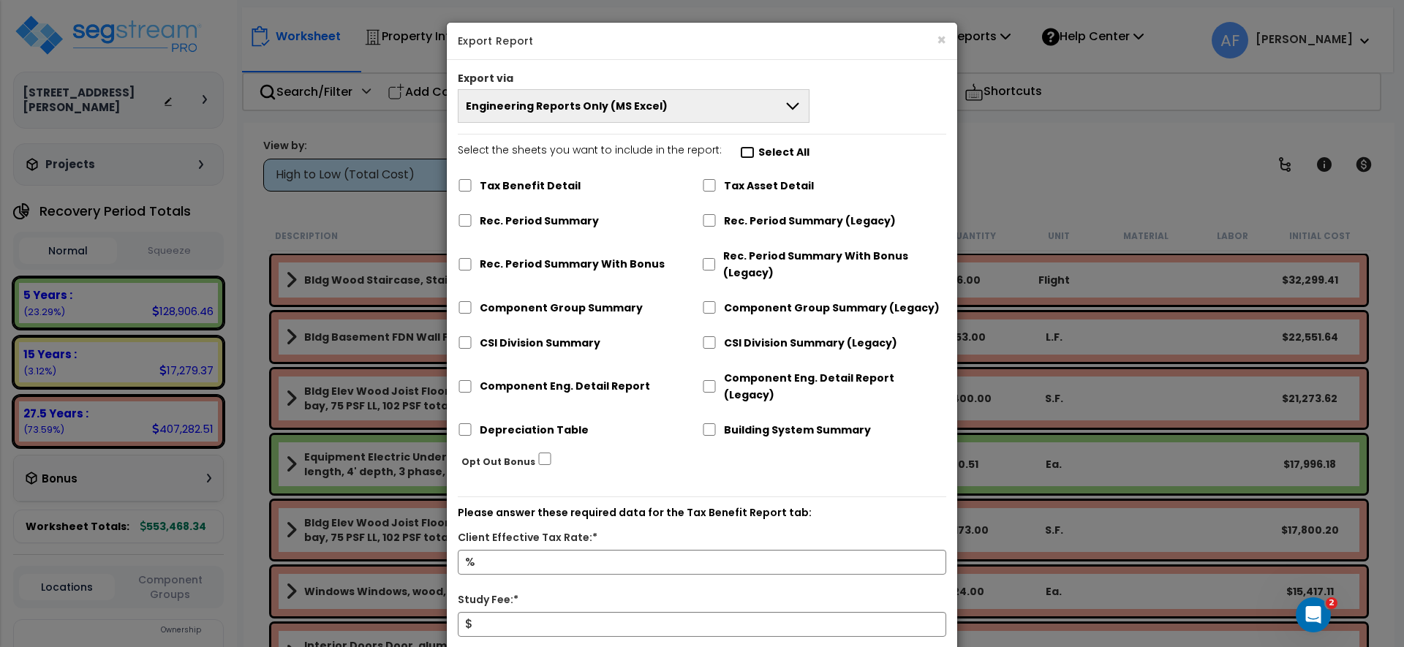
checkbox input "false"
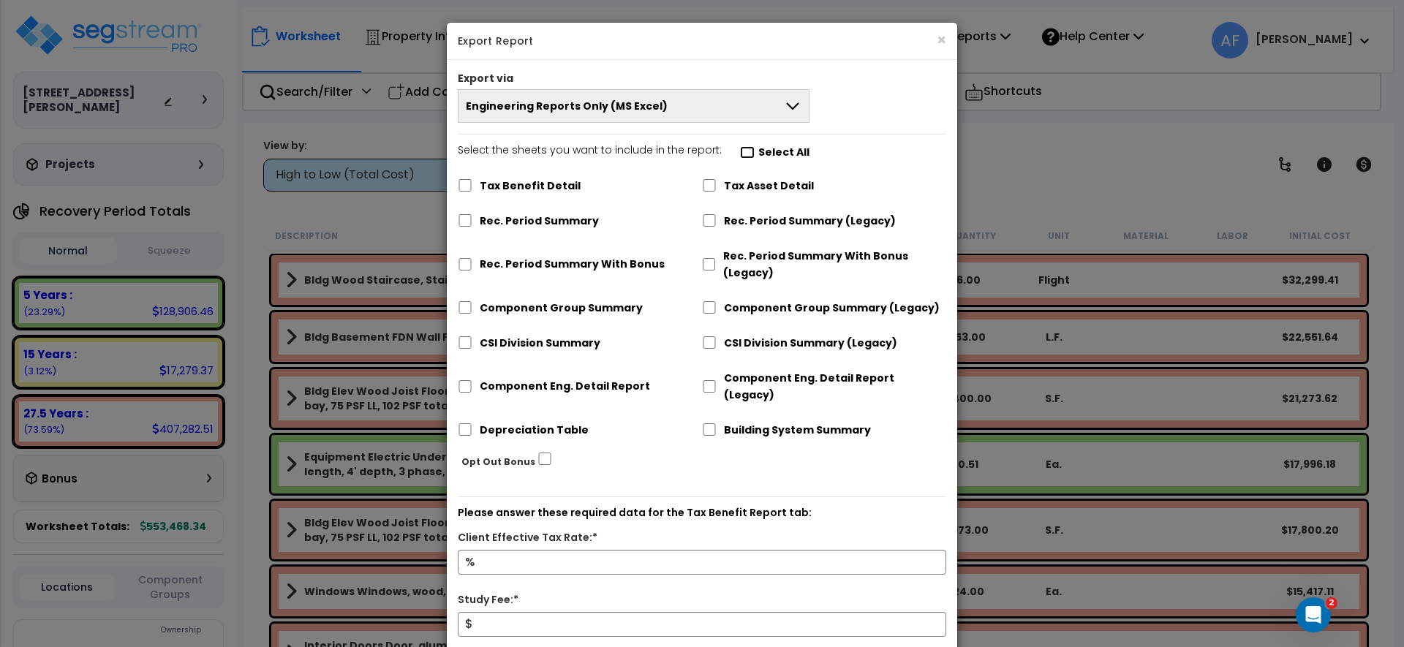
checkbox input "false"
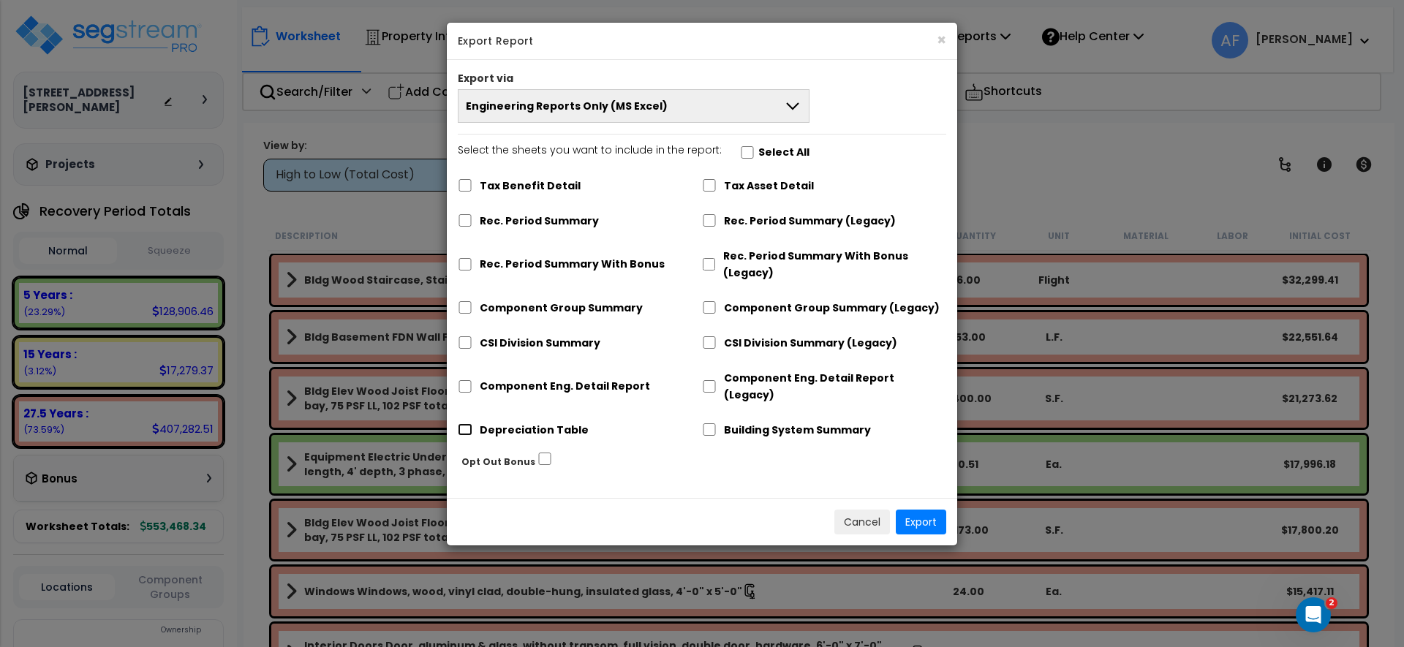
click at [466, 423] on input "Depreciation Table" at bounding box center [465, 429] width 15 height 12
checkbox input "true"
click at [923, 510] on button "Export" at bounding box center [921, 522] width 50 height 25
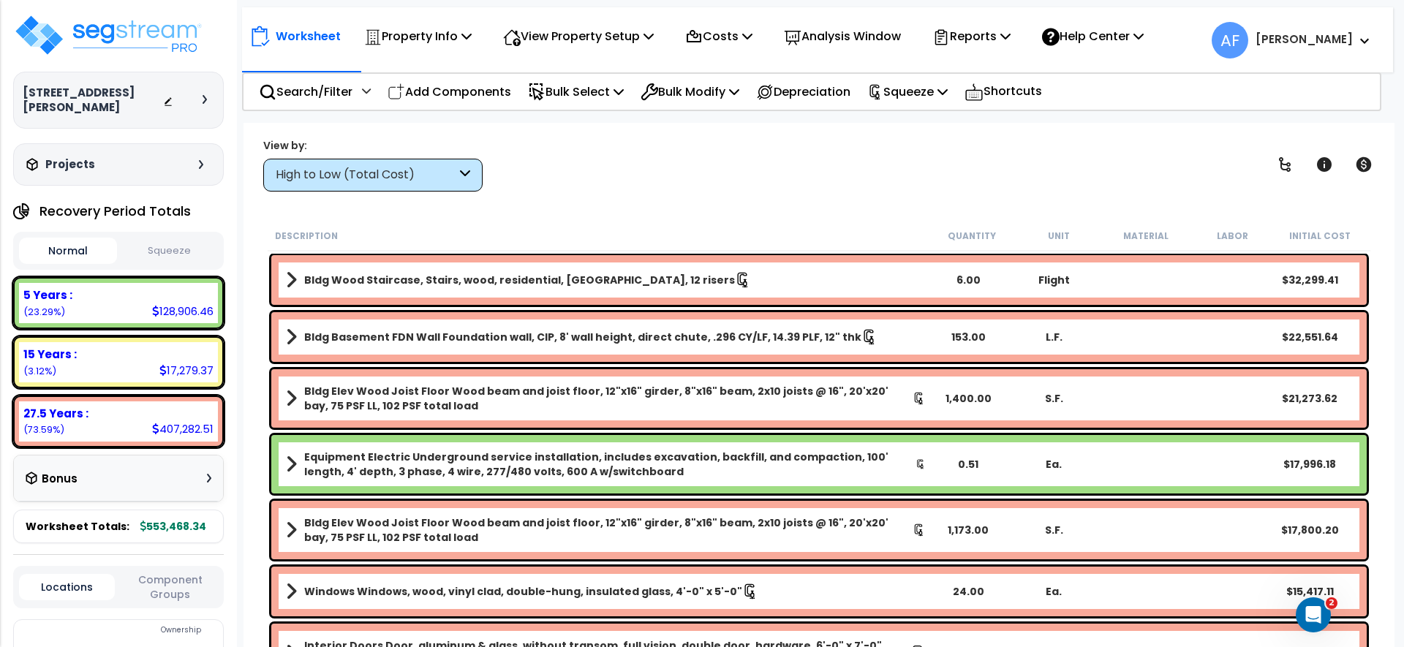
click at [406, 37] on p "Property Info" at bounding box center [417, 36] width 107 height 20
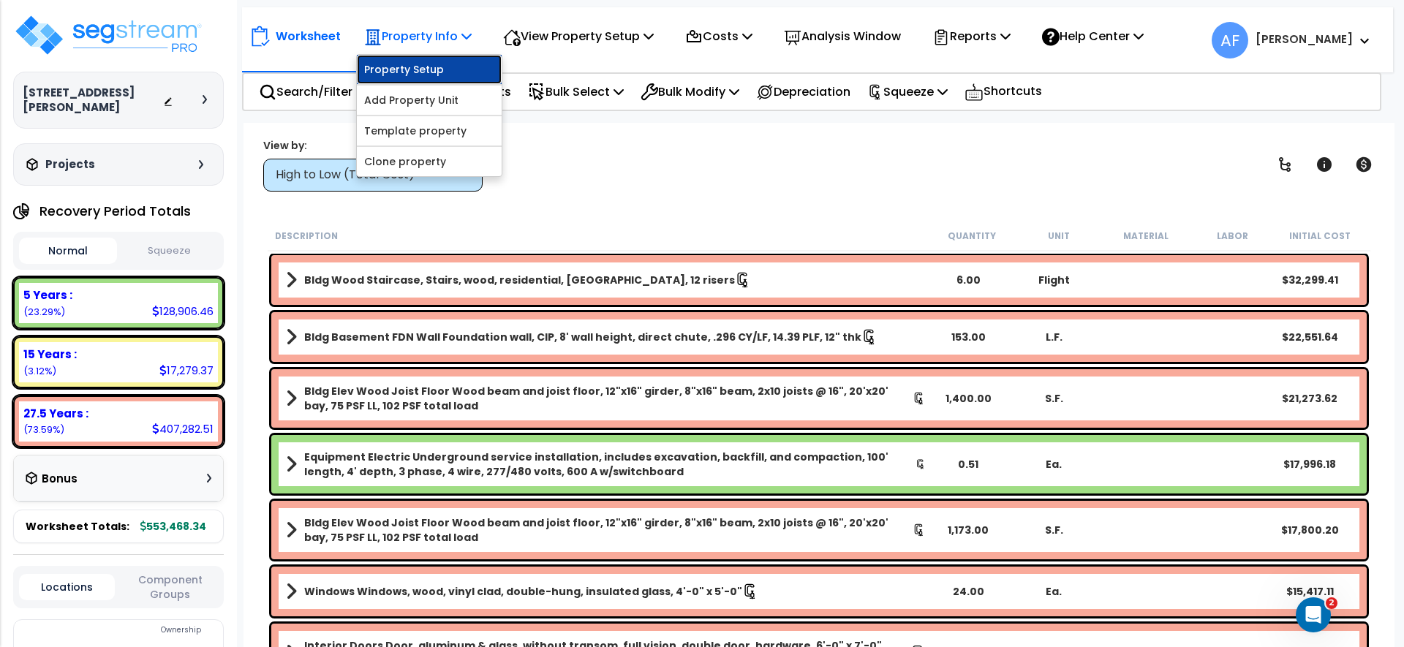
click at [402, 61] on link "Property Setup" at bounding box center [429, 69] width 145 height 29
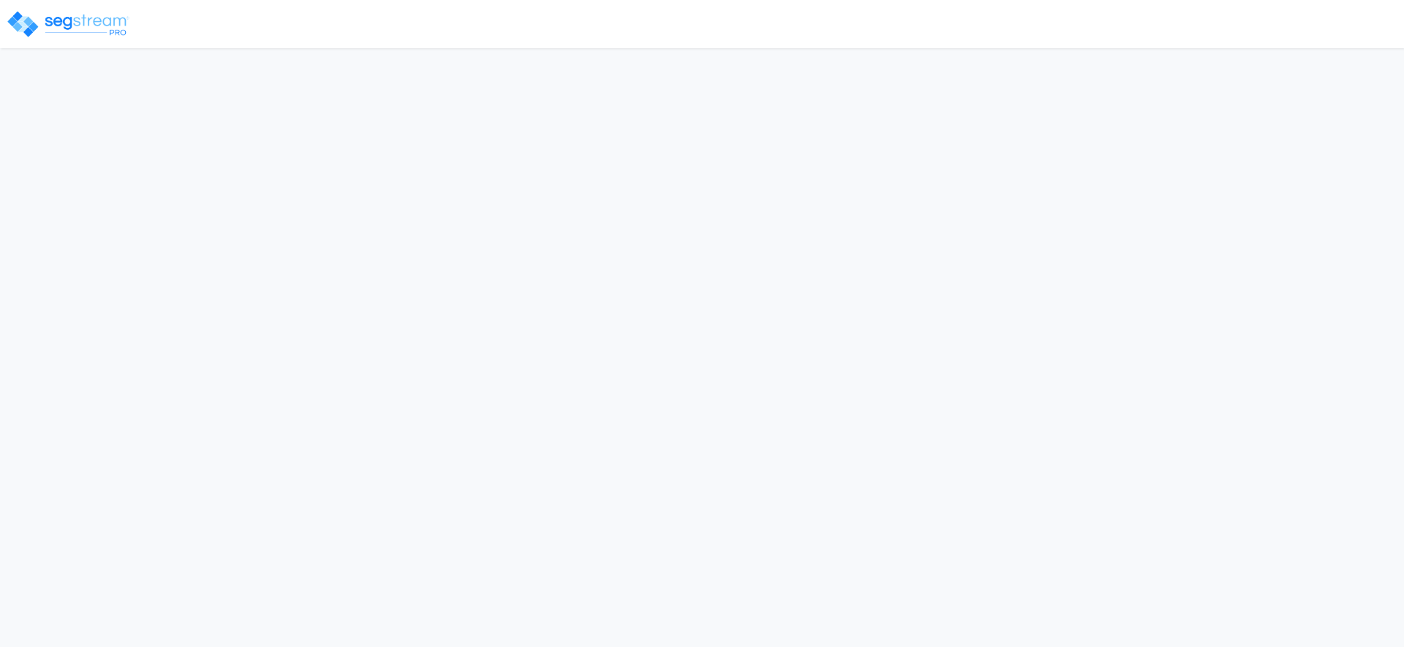
select select "2024"
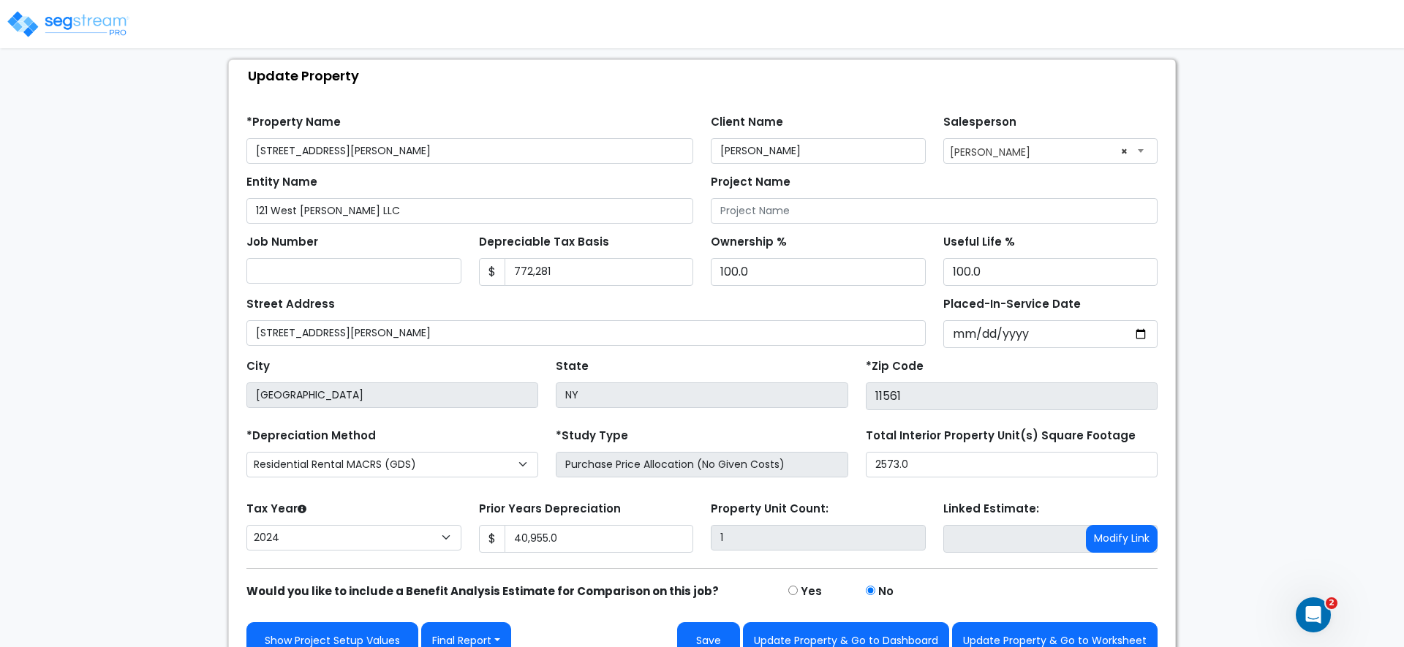
scroll to position [101, 0]
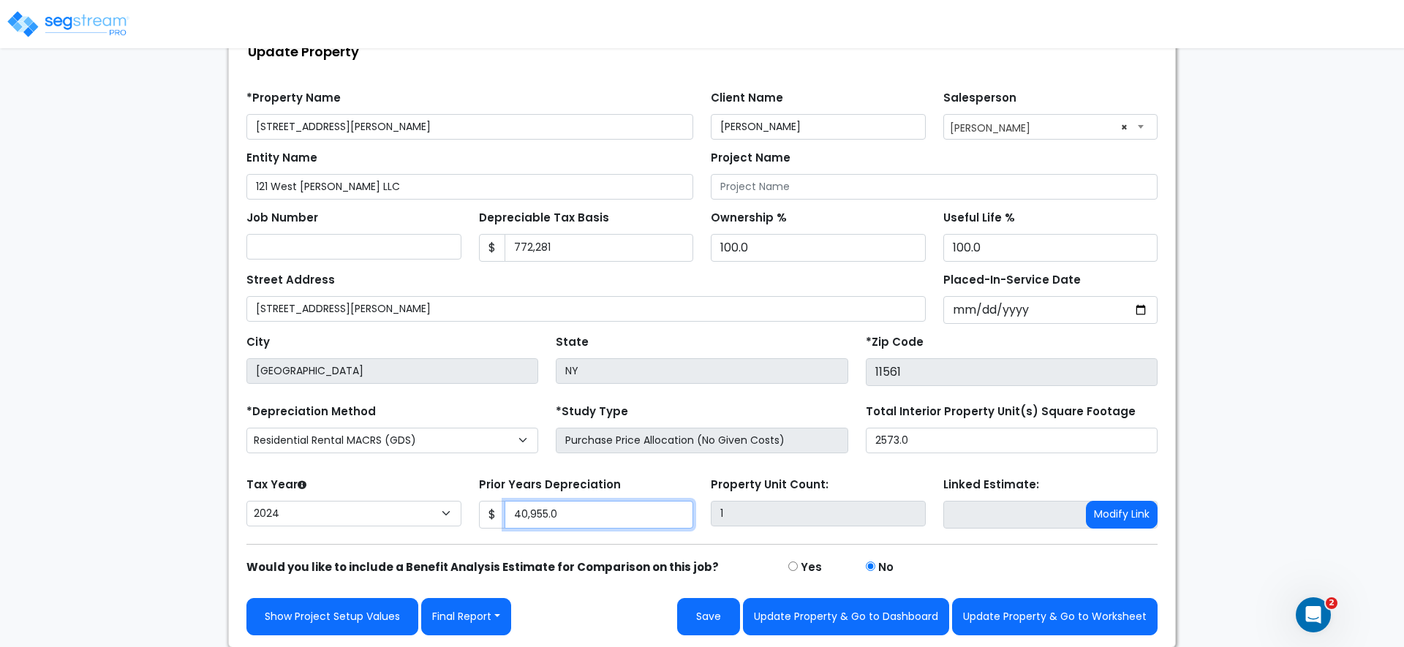
click at [534, 512] on input "40,955.0" at bounding box center [598, 515] width 189 height 28
